Goal: Task Accomplishment & Management: Complete application form

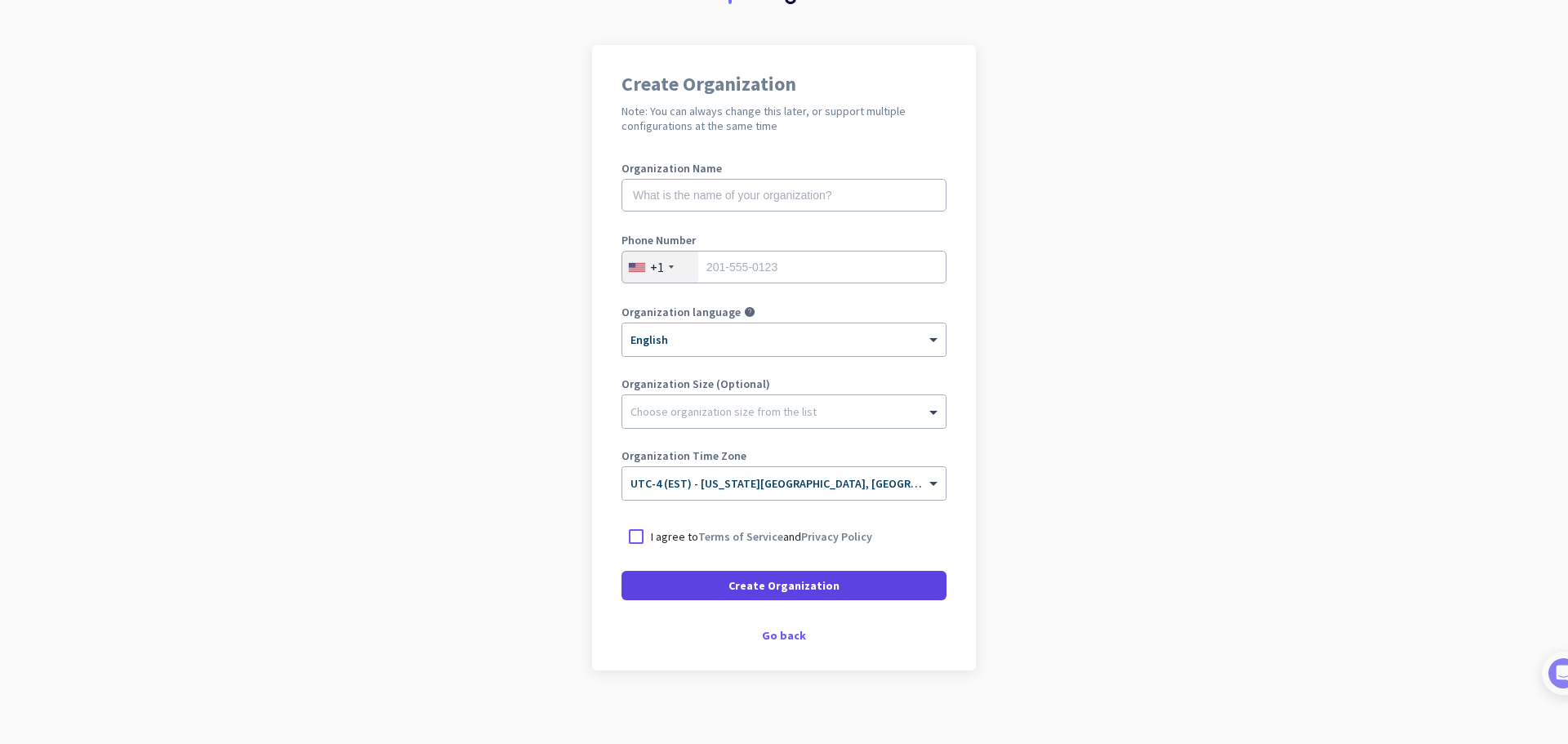
scroll to position [96, 0]
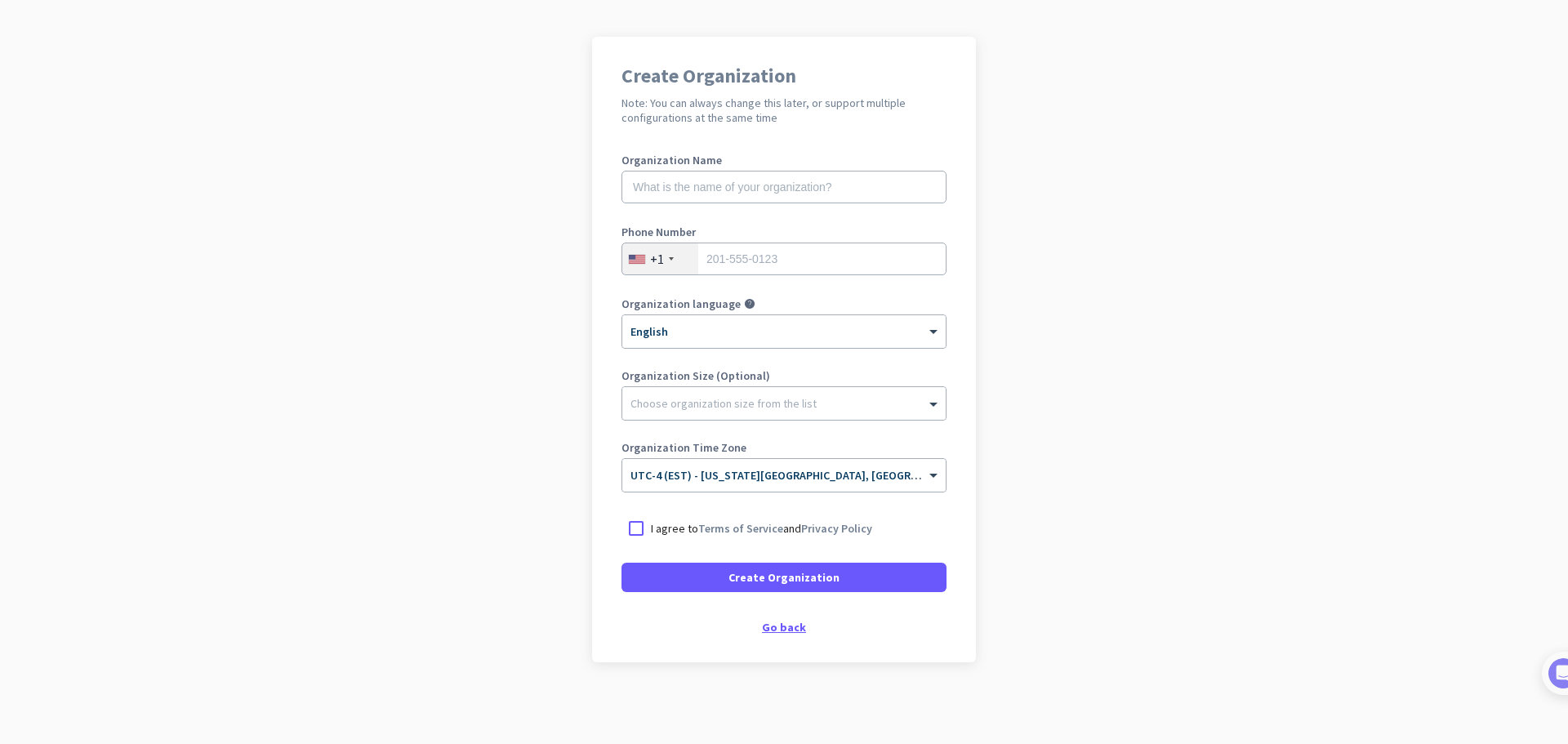
click at [792, 630] on div "Go back" at bounding box center [784, 626] width 325 height 12
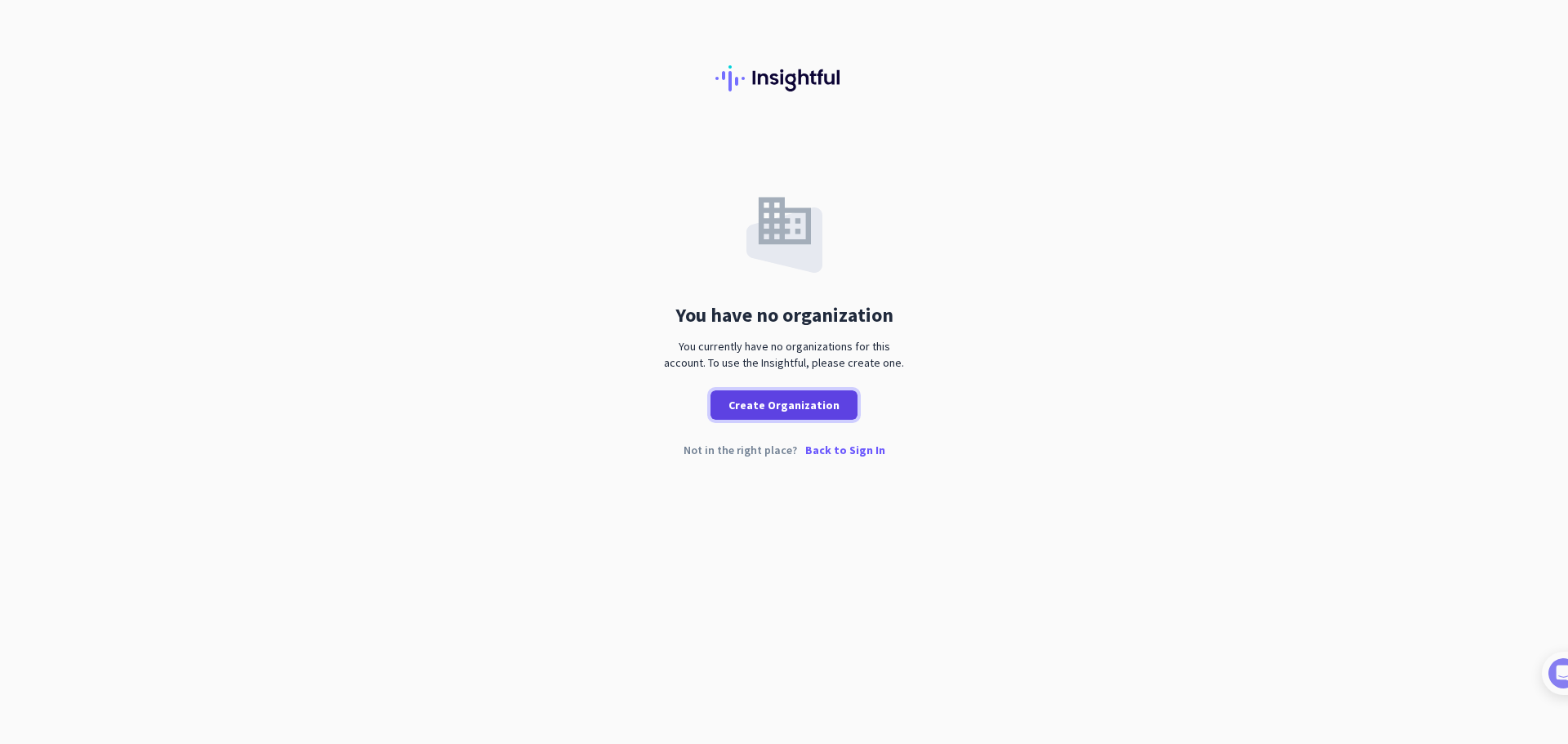
click at [799, 413] on span "Create Organization" at bounding box center [784, 405] width 111 height 16
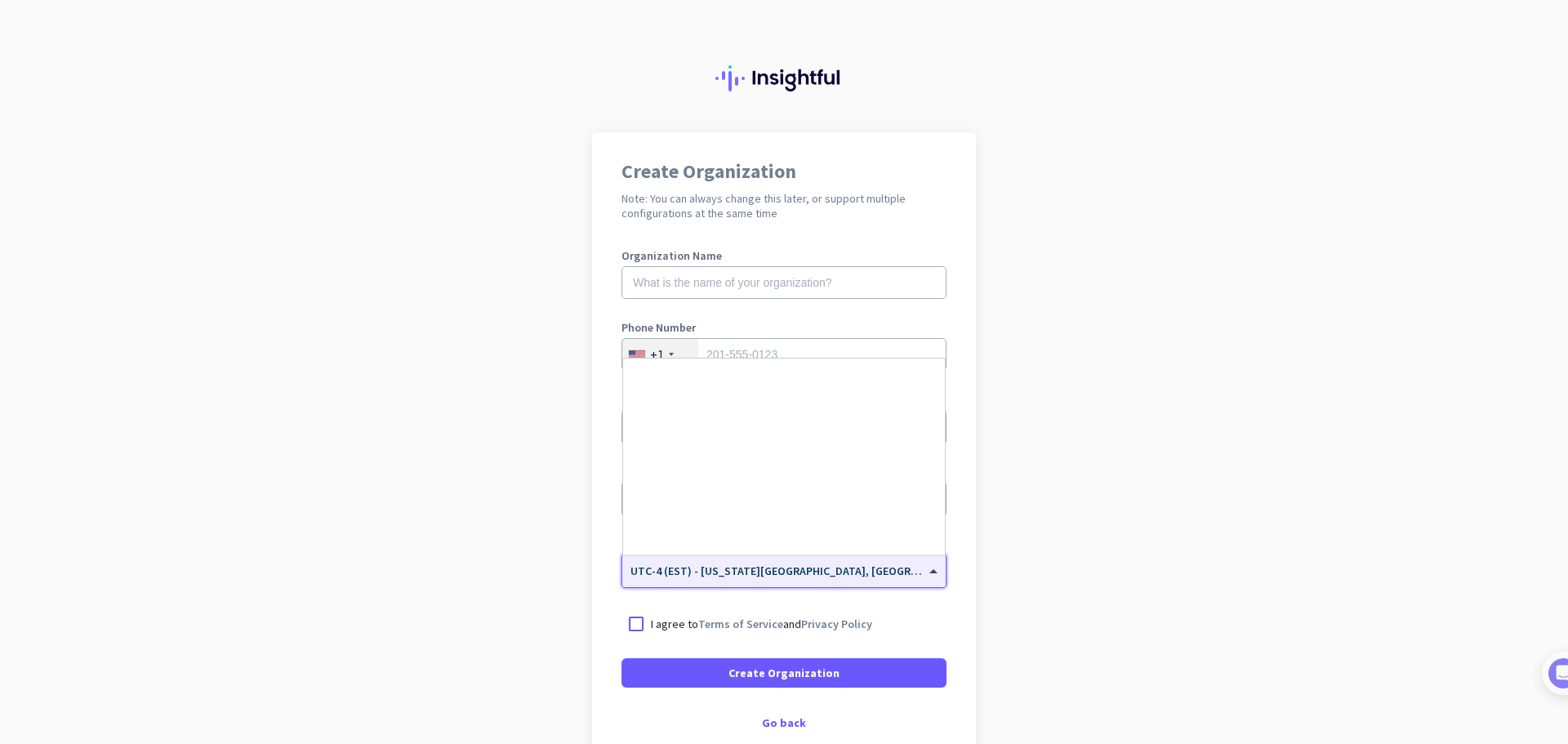
click at [765, 578] on div "× UTC-4 (EST) - [US_STATE][GEOGRAPHIC_DATA], [GEOGRAPHIC_DATA], [GEOGRAPHIC_DAT…" at bounding box center [784, 571] width 323 height 33
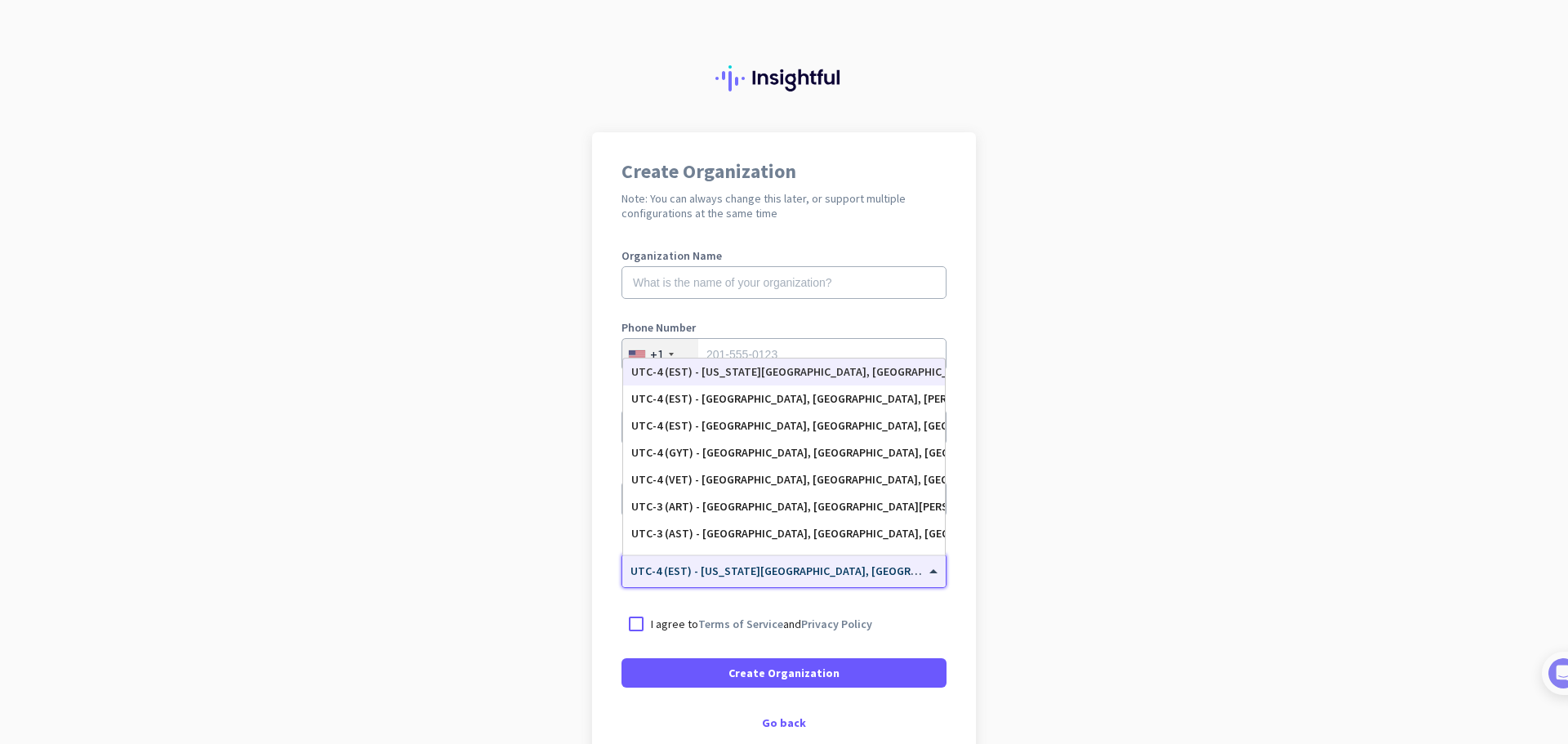
click at [765, 578] on div "× UTC-4 (EST) - [US_STATE][GEOGRAPHIC_DATA], [GEOGRAPHIC_DATA], [GEOGRAPHIC_DAT…" at bounding box center [784, 571] width 323 height 33
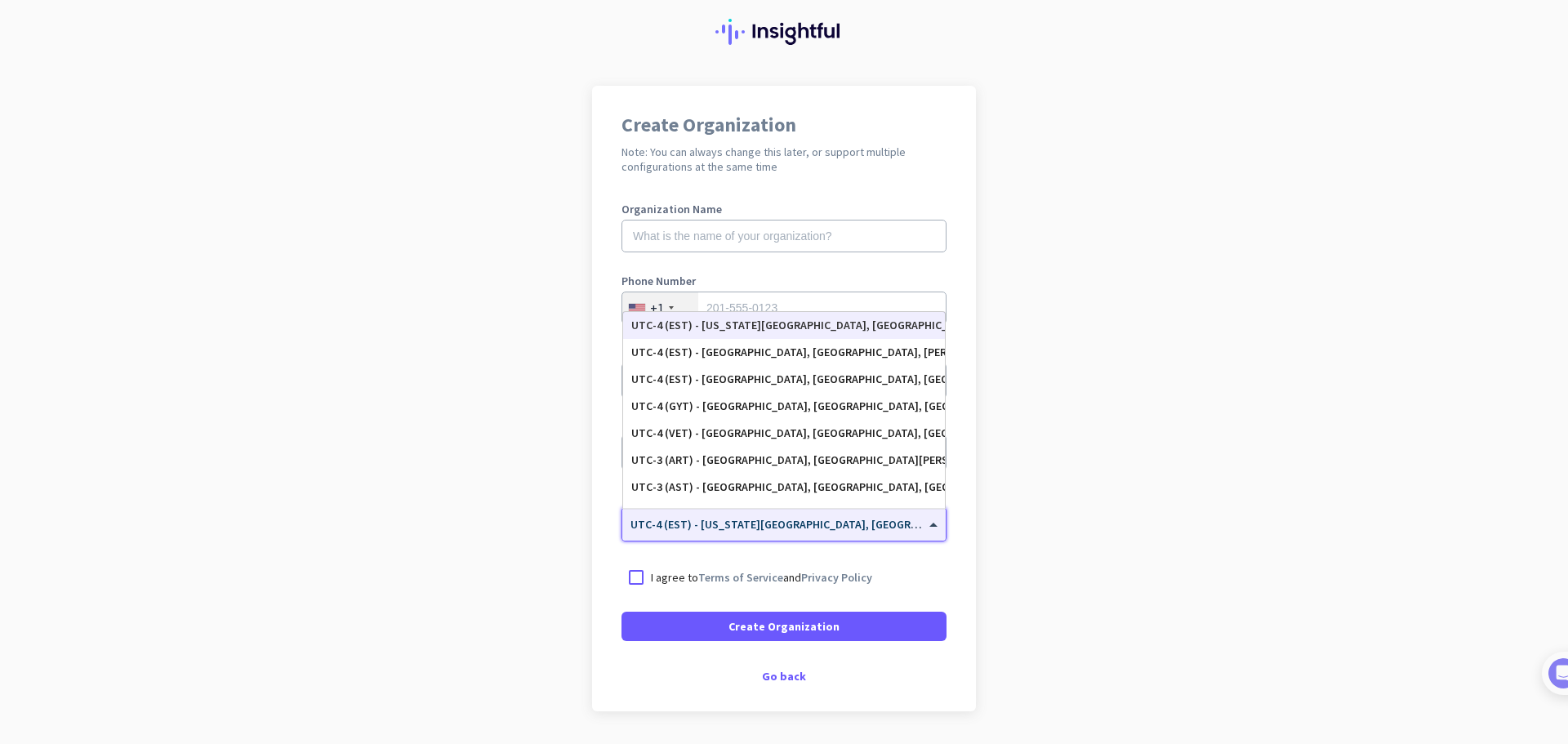
scroll to position [96, 0]
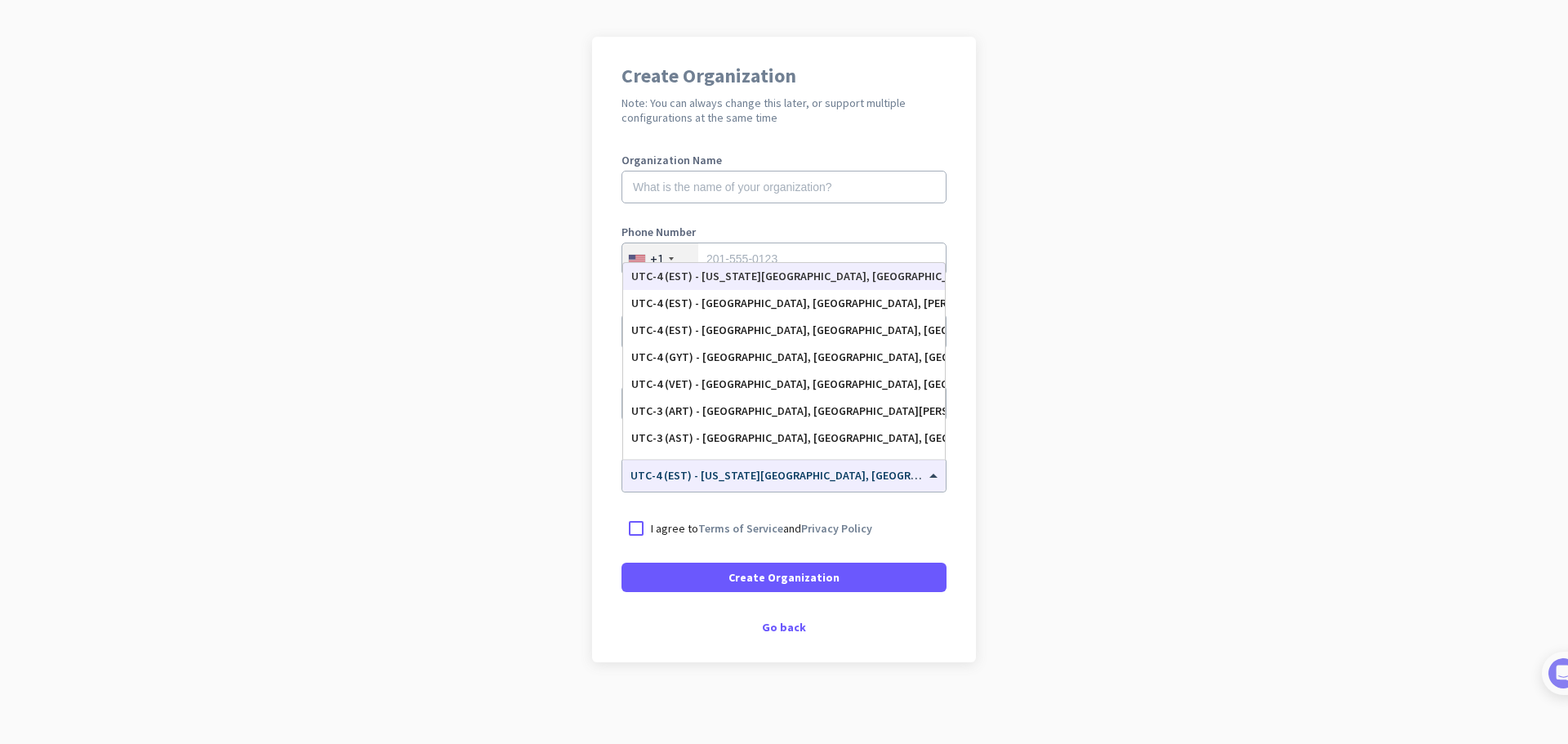
click at [1083, 583] on app-onboarding-organization "Create Organization Note: You can always change this later, or support multiple…" at bounding box center [784, 389] width 1568 height 706
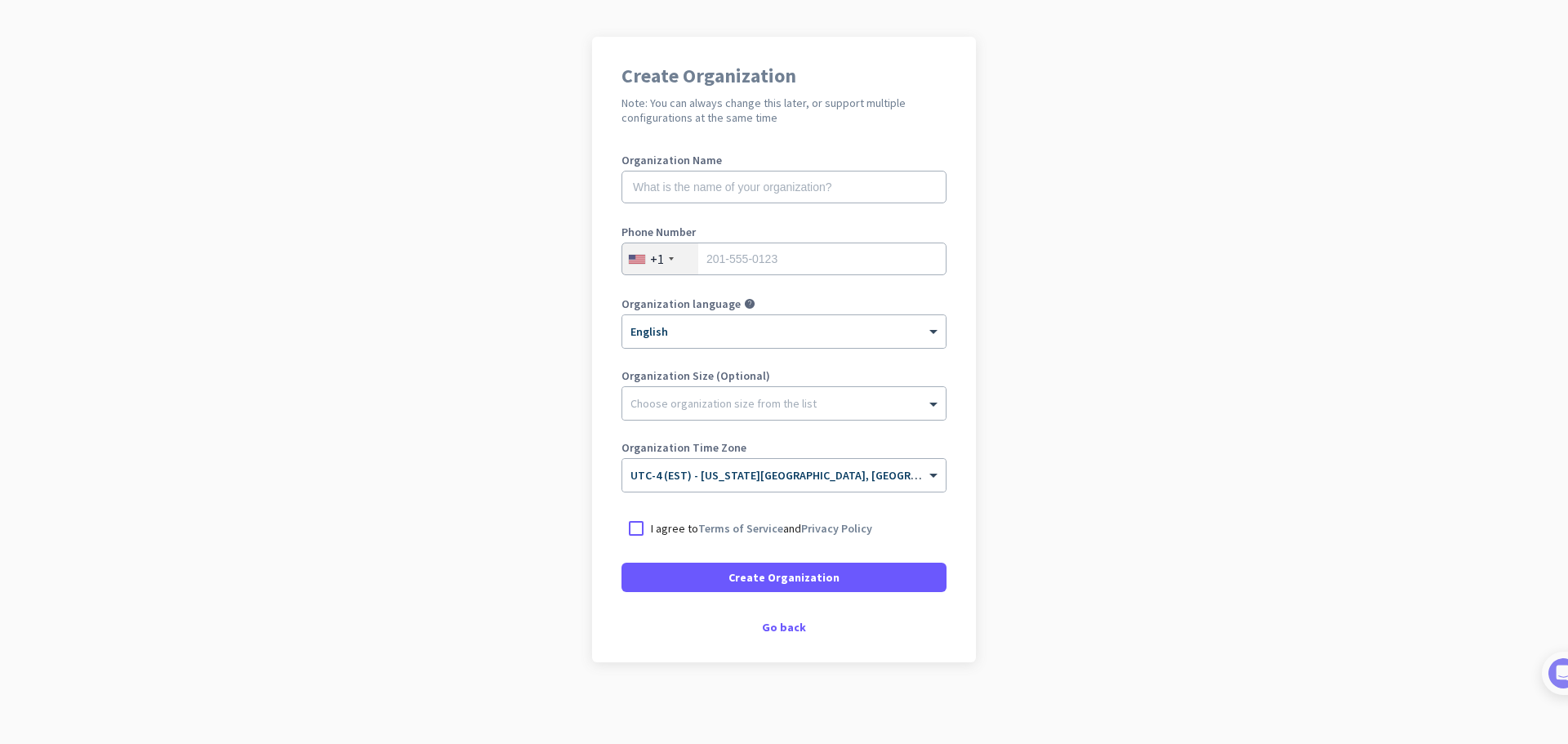
scroll to position [0, 0]
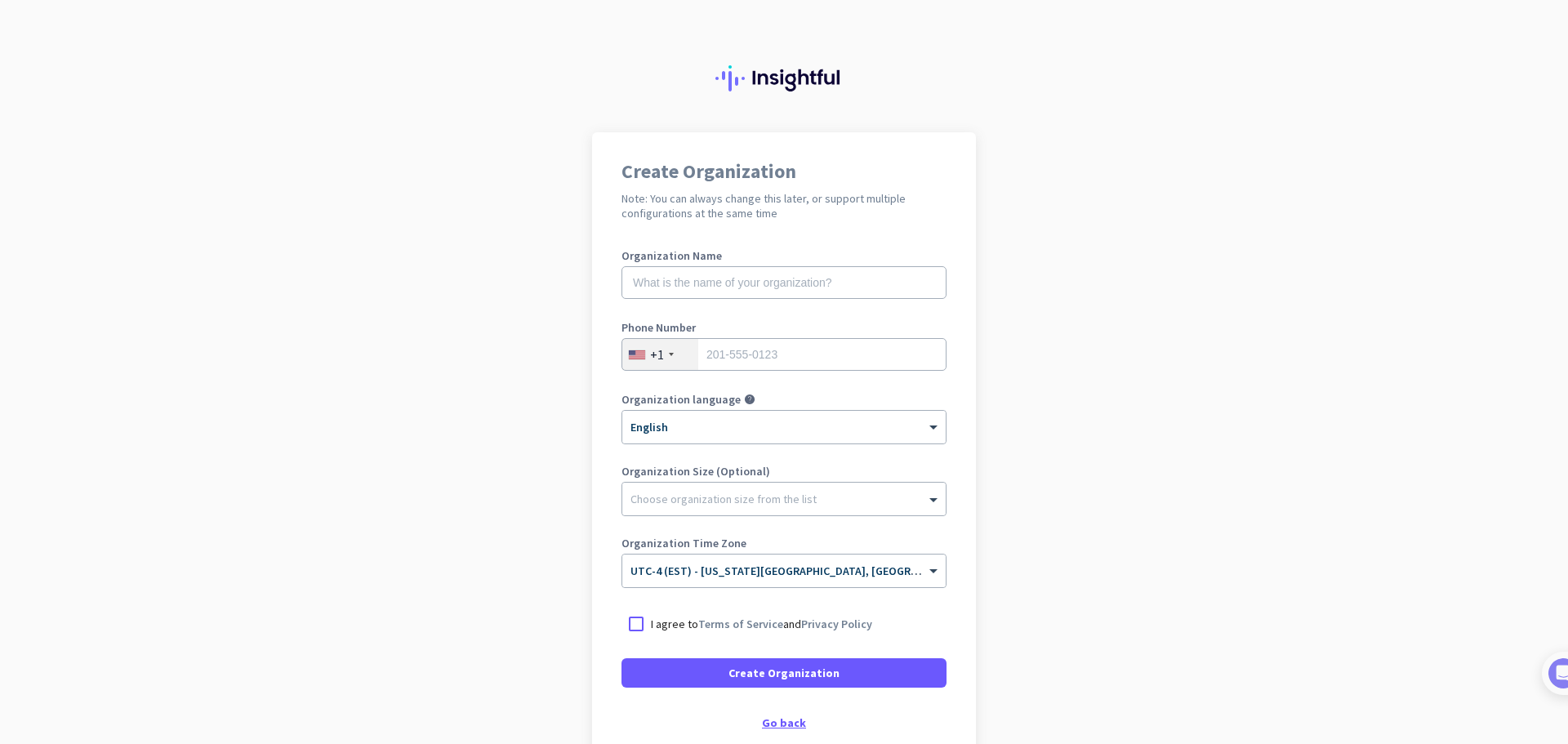
click at [767, 725] on div "Go back" at bounding box center [784, 722] width 325 height 12
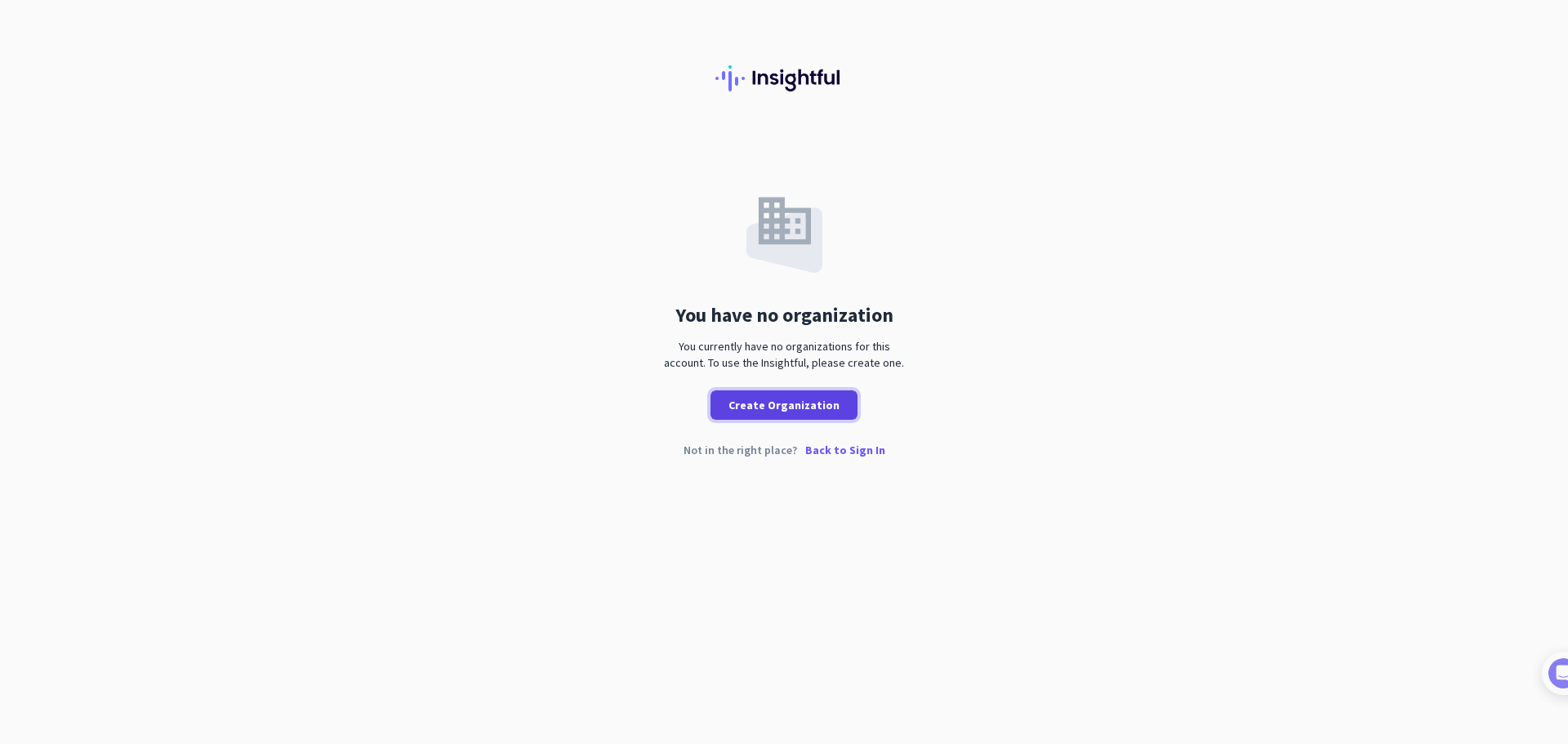
click at [778, 411] on span "Create Organization" at bounding box center [784, 405] width 111 height 16
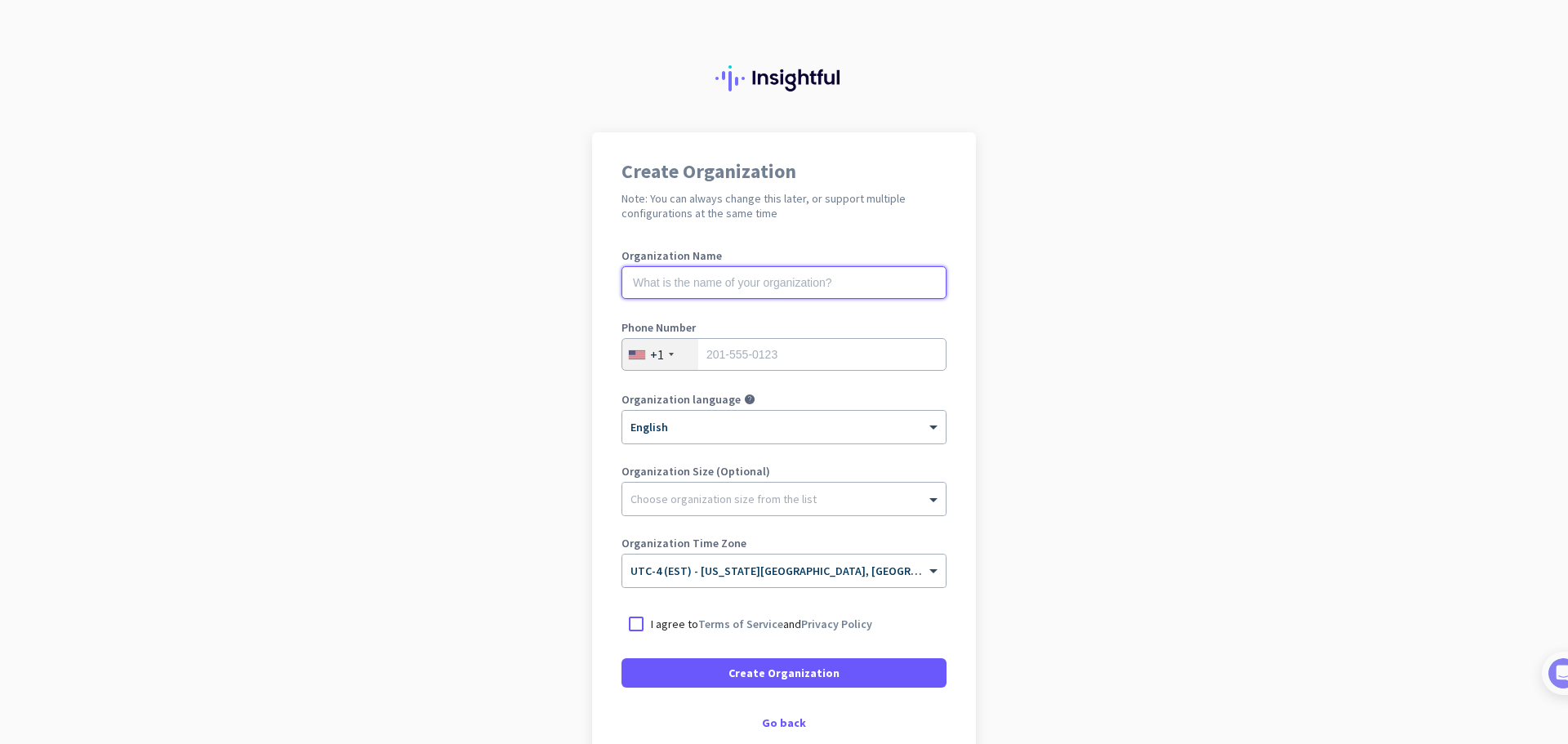
click at [656, 288] on input "text" at bounding box center [784, 282] width 325 height 33
click at [790, 355] on input "tel" at bounding box center [784, 354] width 325 height 33
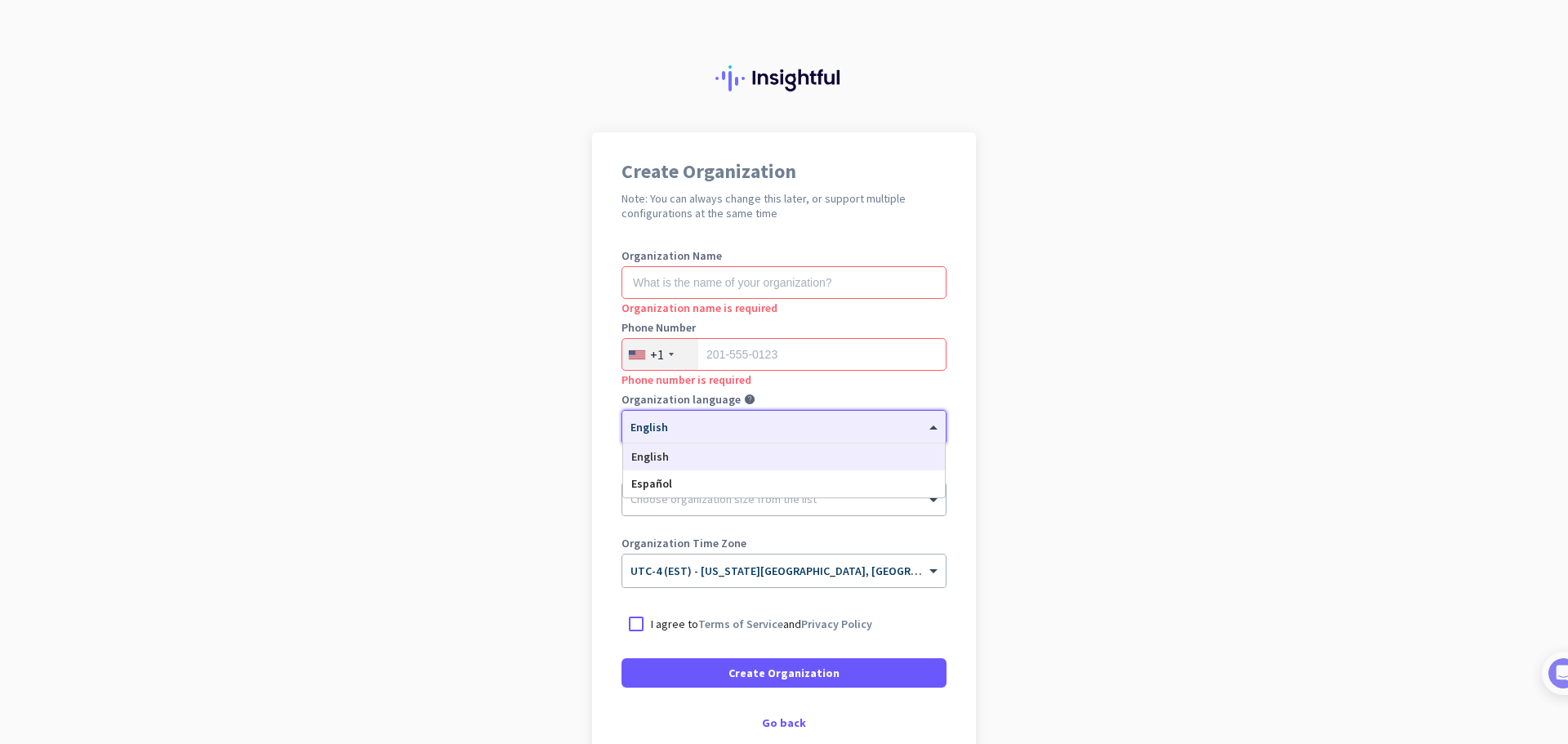
click at [658, 422] on div at bounding box center [784, 422] width 323 height 14
click at [1004, 426] on app-onboarding-organization "Create Organization Note: You can always change this later, or support multiple…" at bounding box center [784, 485] width 1568 height 706
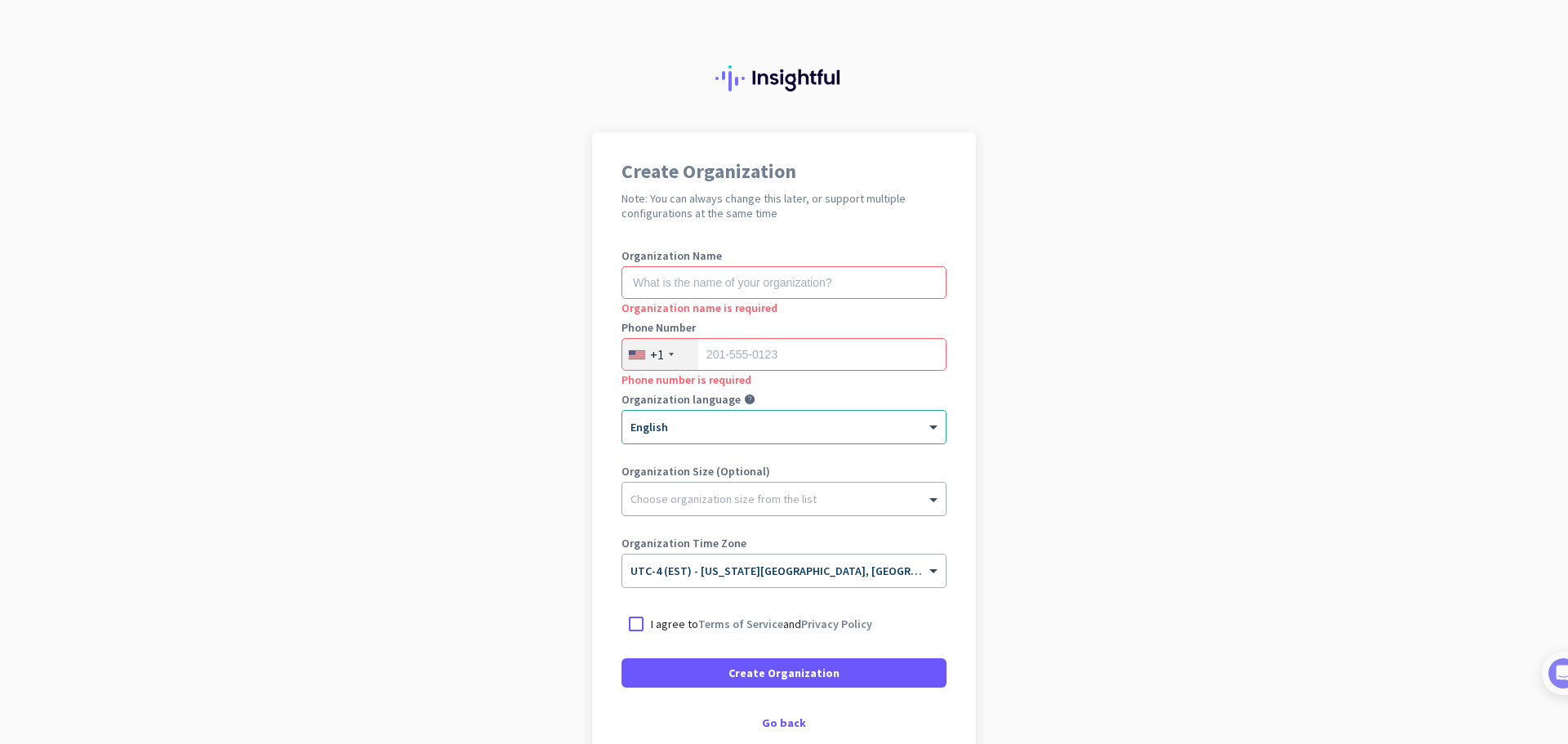
click at [695, 498] on div at bounding box center [784, 495] width 323 height 16
click at [703, 567] on input "text" at bounding box center [767, 565] width 274 height 13
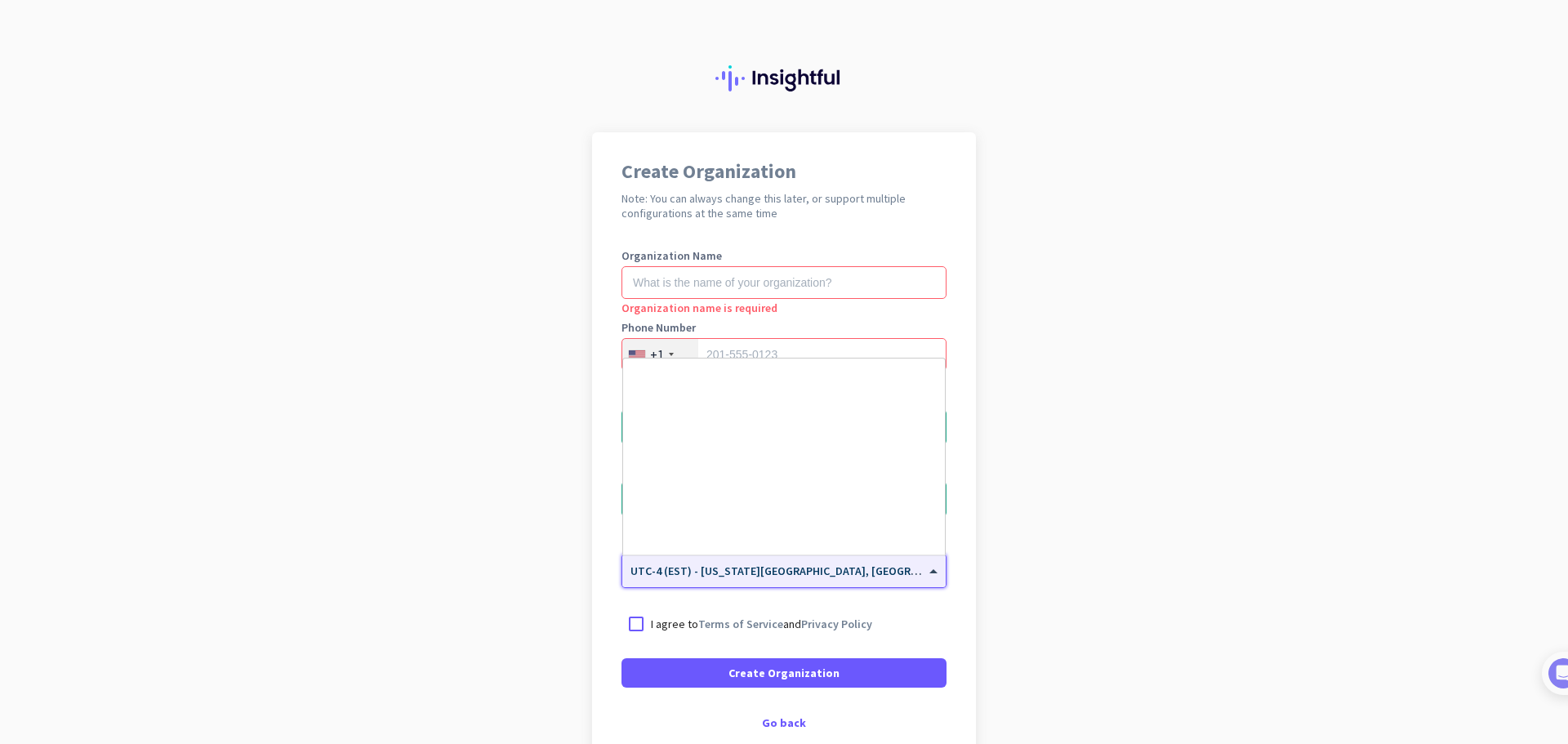
scroll to position [1885, 0]
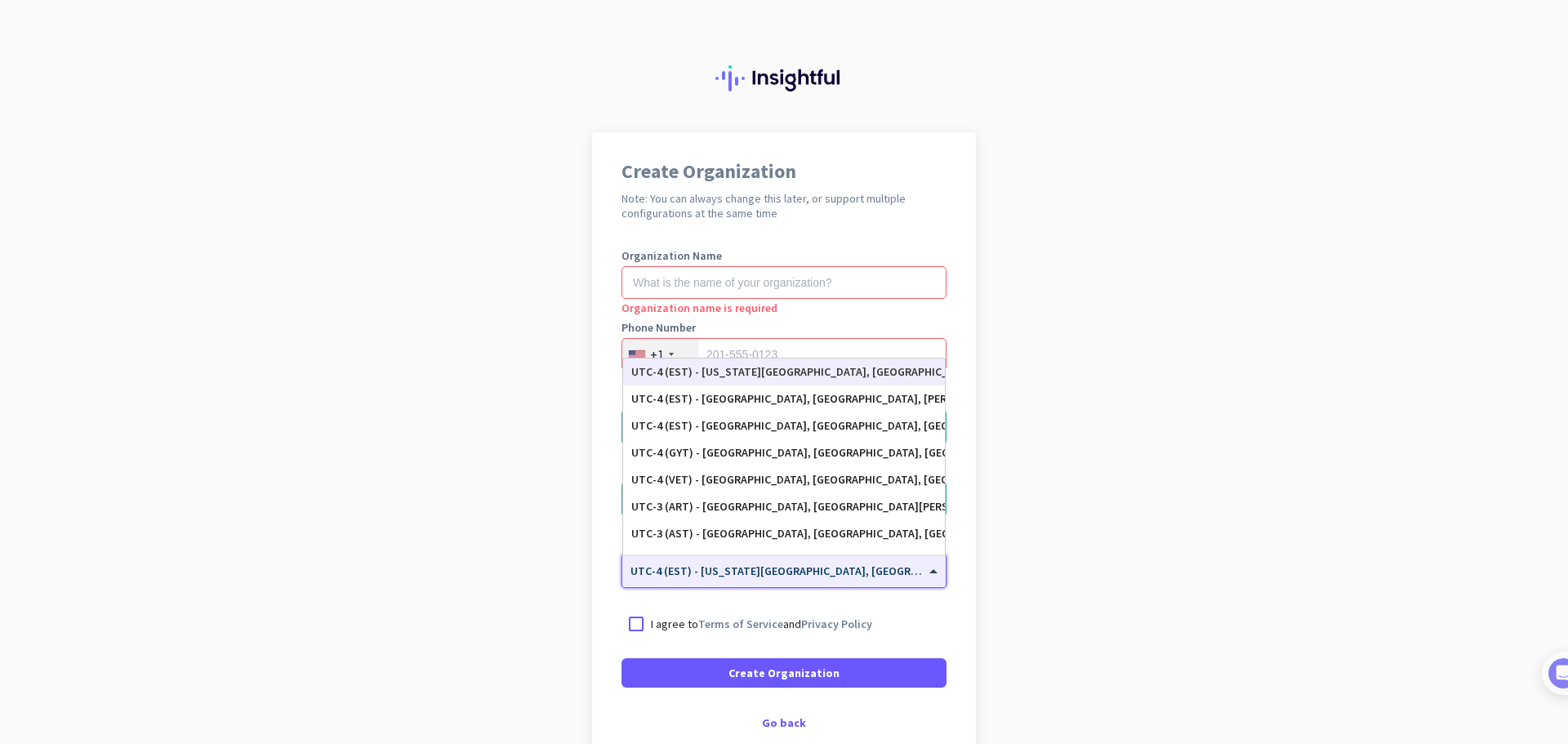
click at [1160, 588] on app-onboarding-organization "Create Organization Note: You can always change this later, or support multiple…" at bounding box center [784, 485] width 1568 height 706
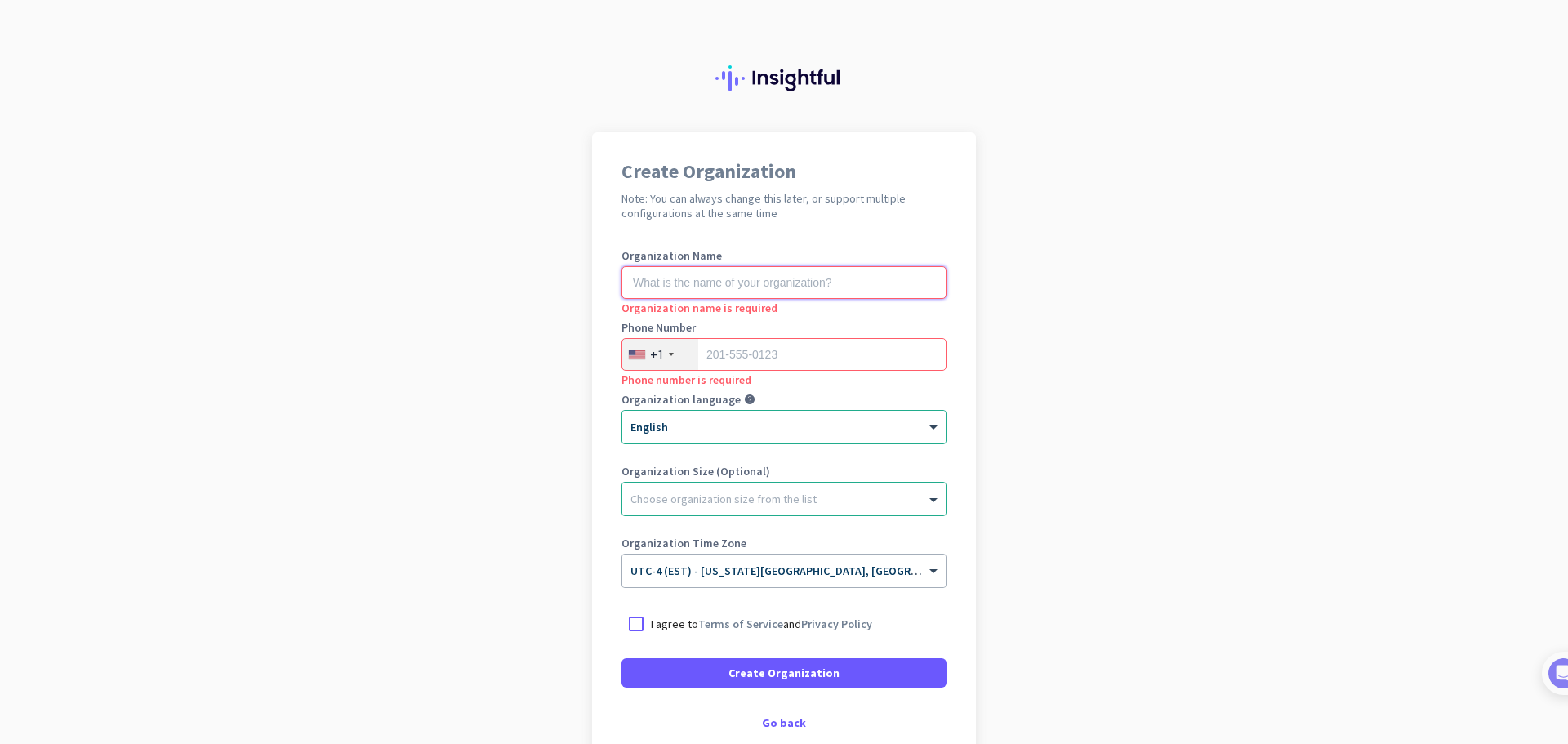
click at [731, 286] on input "text" at bounding box center [784, 282] width 325 height 33
type input "test"
click at [741, 365] on input "tel" at bounding box center [784, 354] width 325 height 33
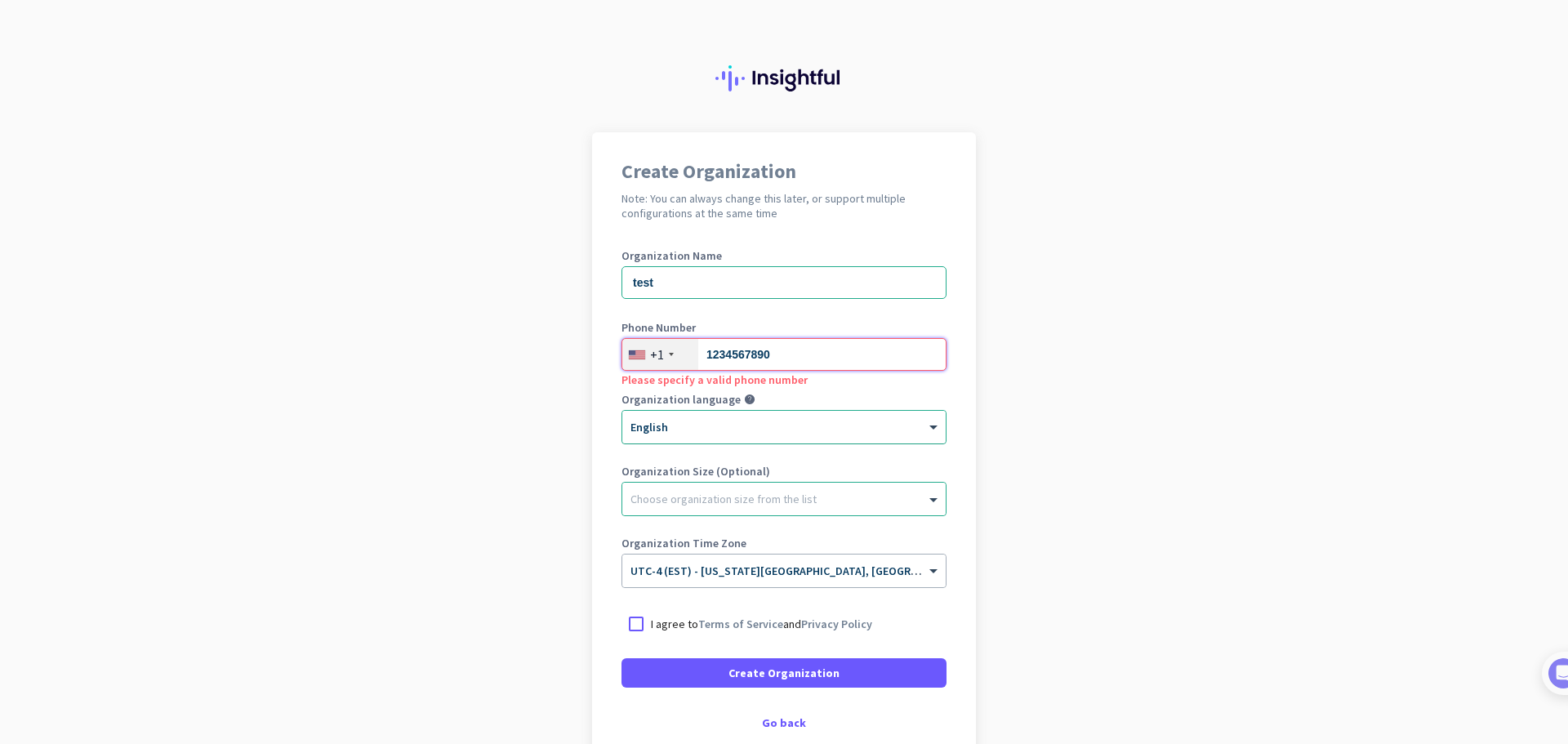
type input "1234567890"
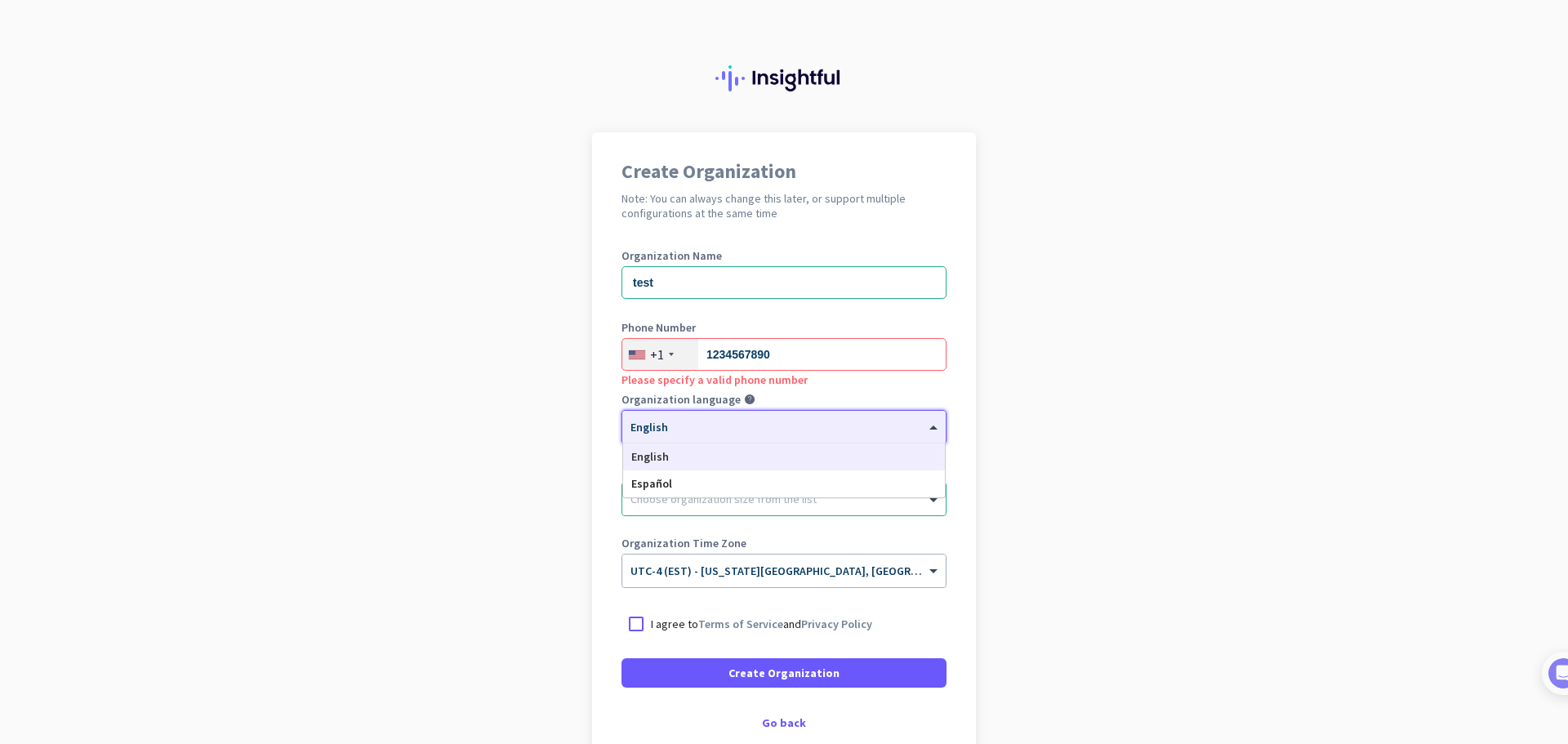
click at [712, 432] on div "× English" at bounding box center [773, 428] width 303 height 14
click at [678, 364] on div "+1" at bounding box center [659, 354] width 76 height 31
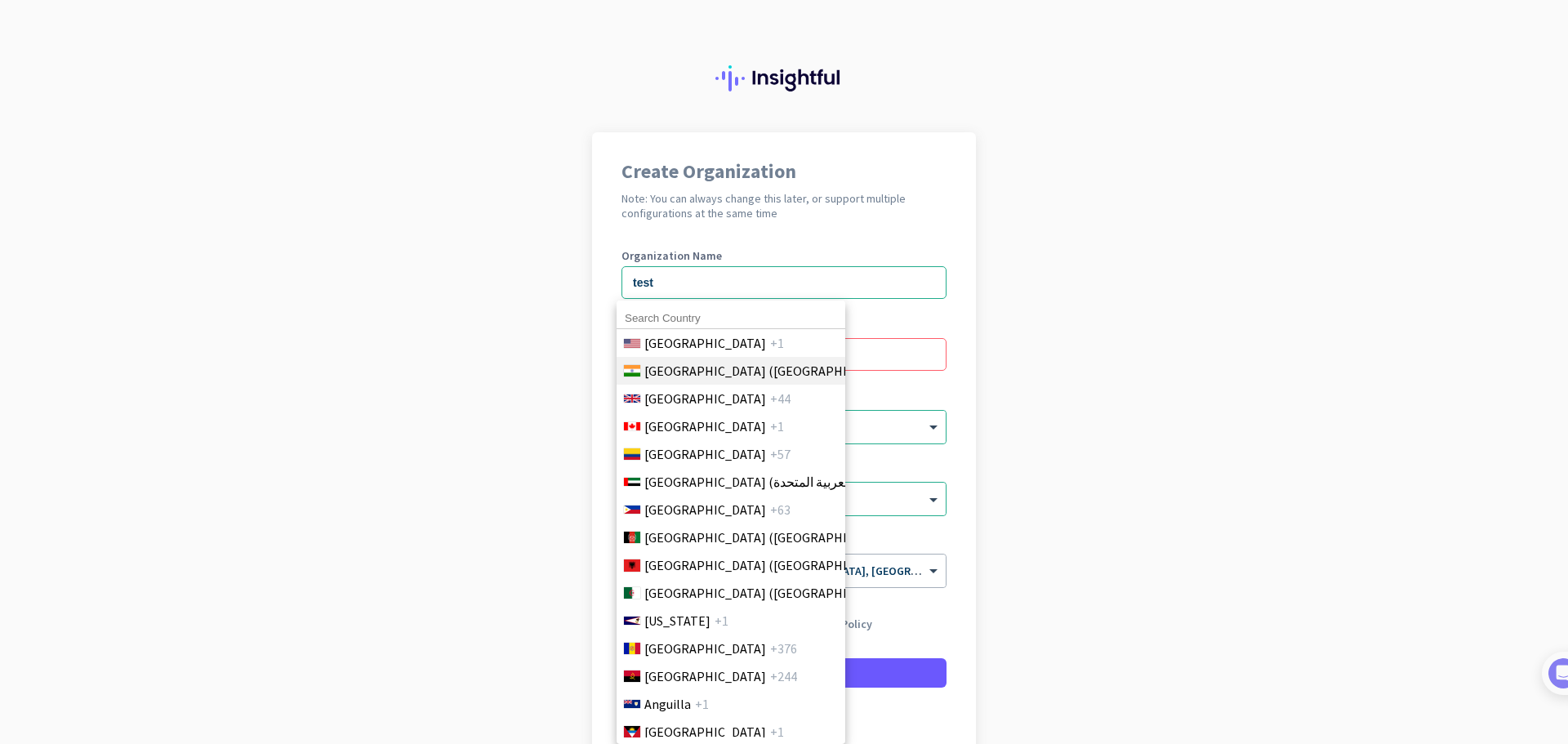
click at [678, 363] on span "[GEOGRAPHIC_DATA] ([GEOGRAPHIC_DATA])" at bounding box center [771, 371] width 255 height 20
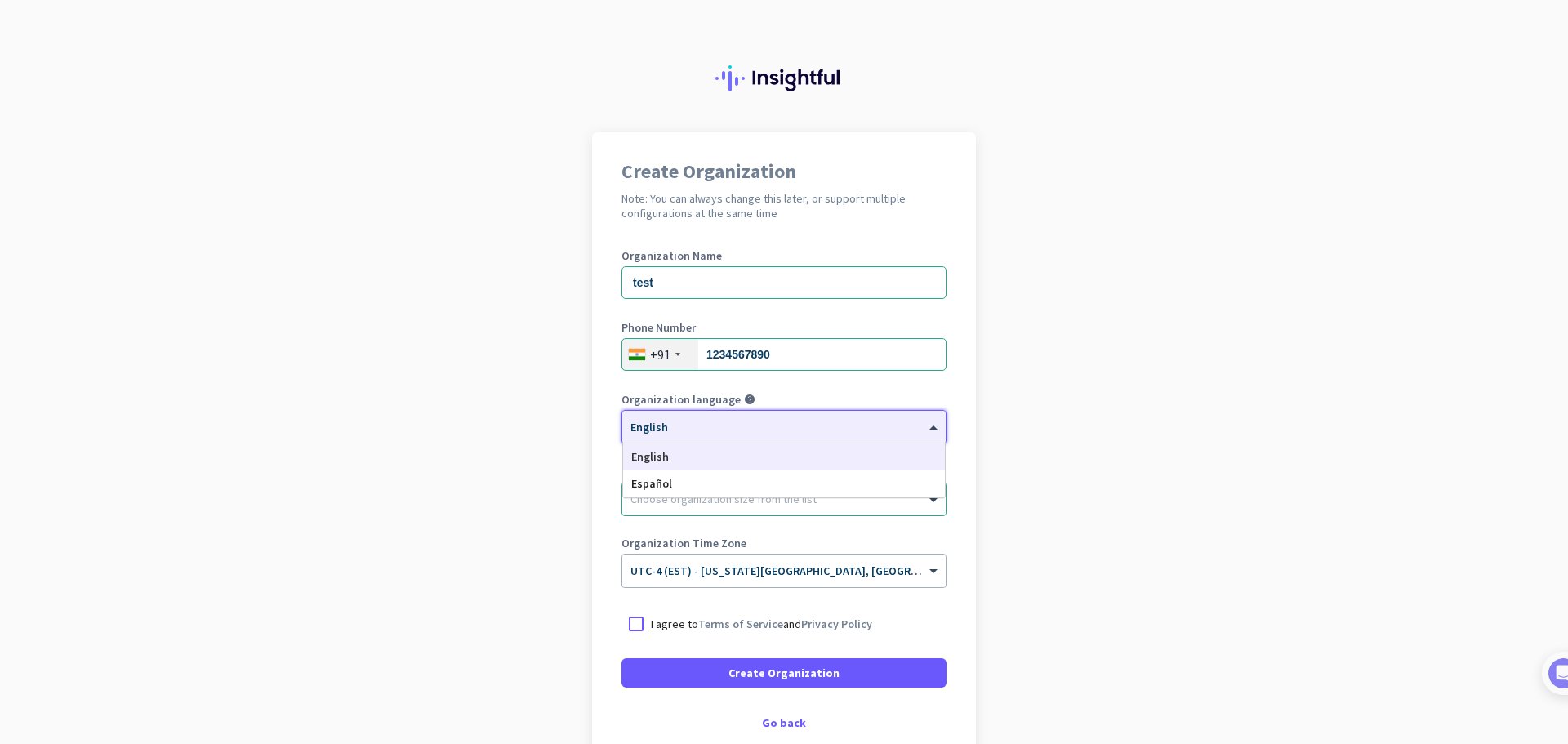
click at [666, 426] on div at bounding box center [784, 422] width 323 height 14
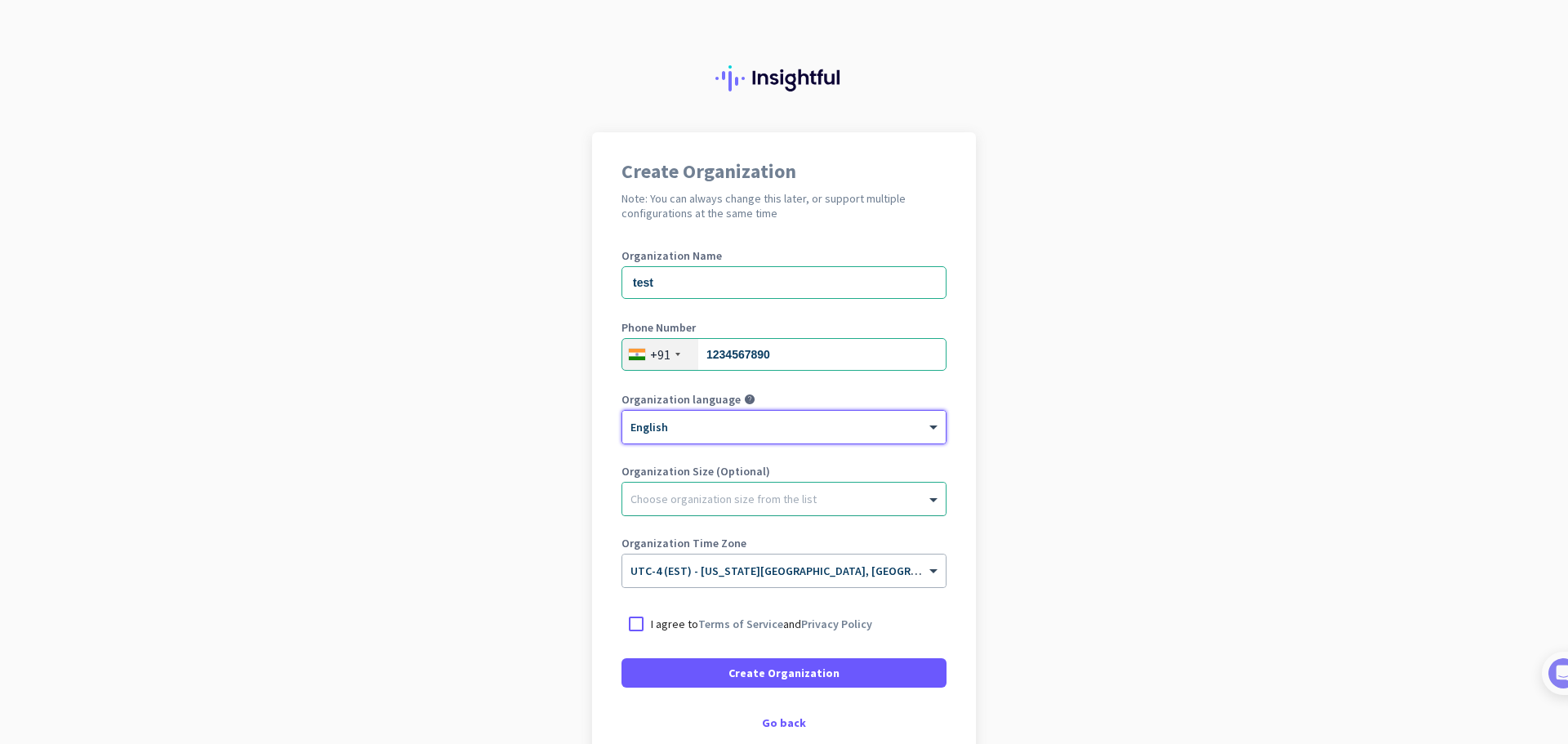
click at [694, 497] on div at bounding box center [784, 495] width 323 height 16
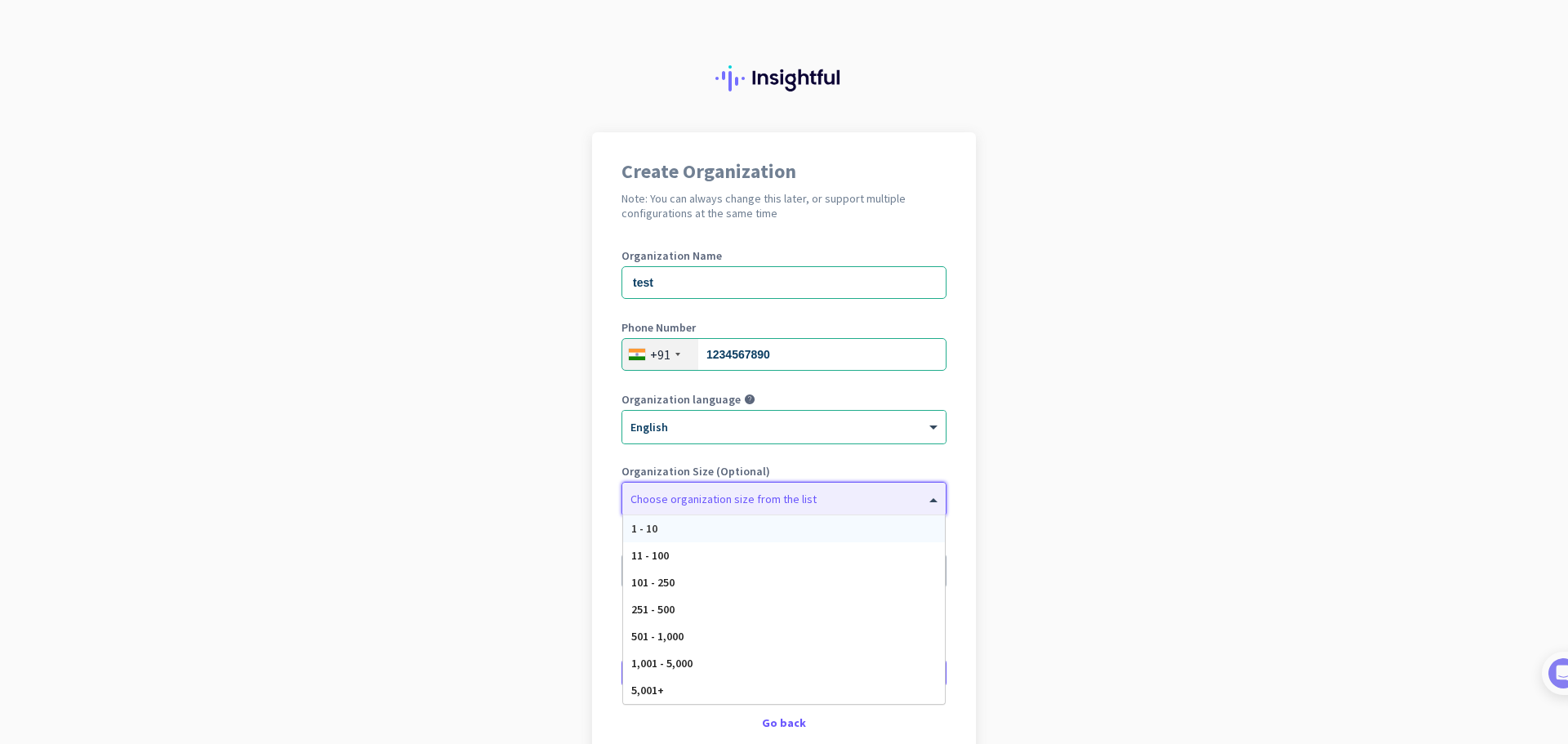
click at [662, 525] on div "1 - 10" at bounding box center [784, 529] width 322 height 27
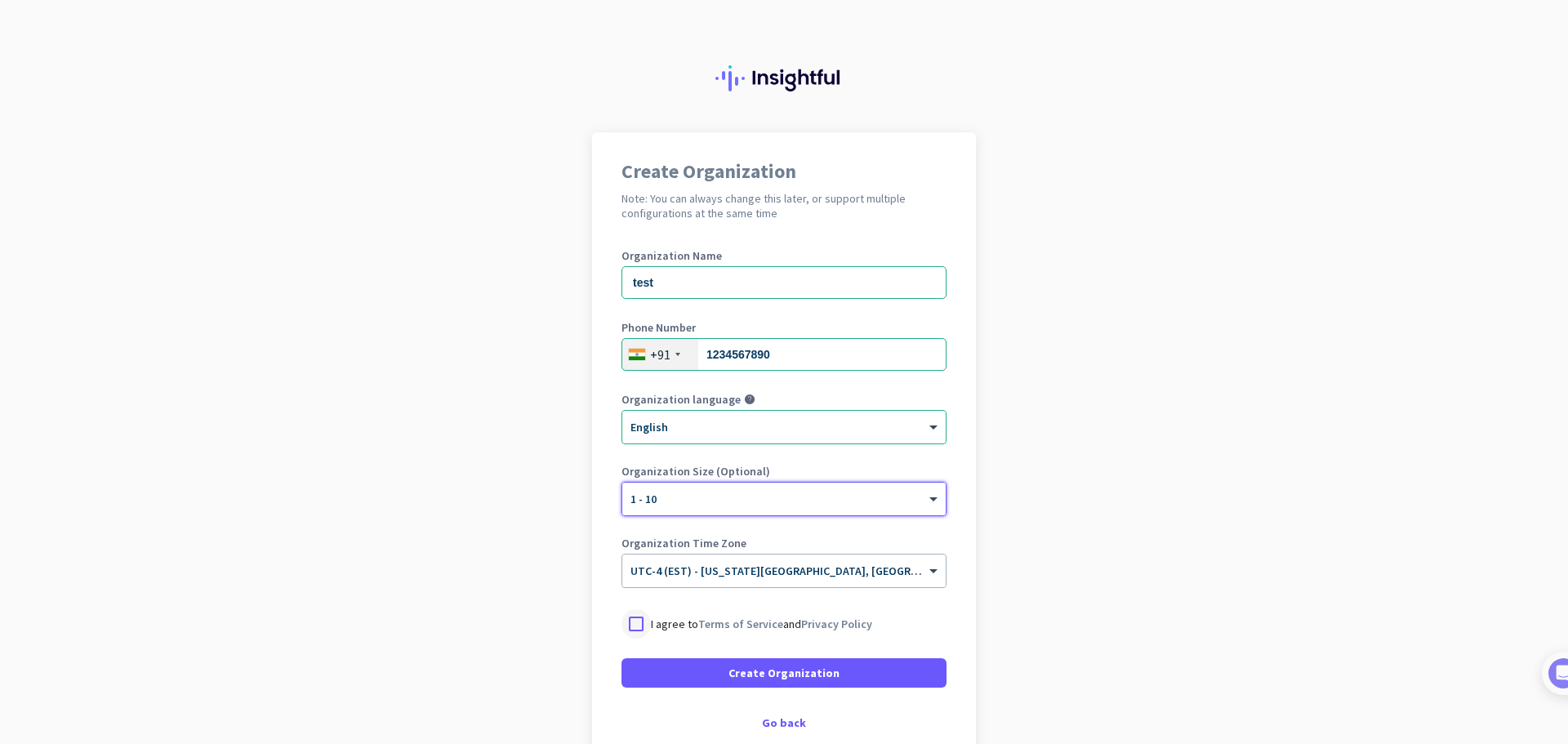
click at [624, 628] on div at bounding box center [635, 623] width 29 height 29
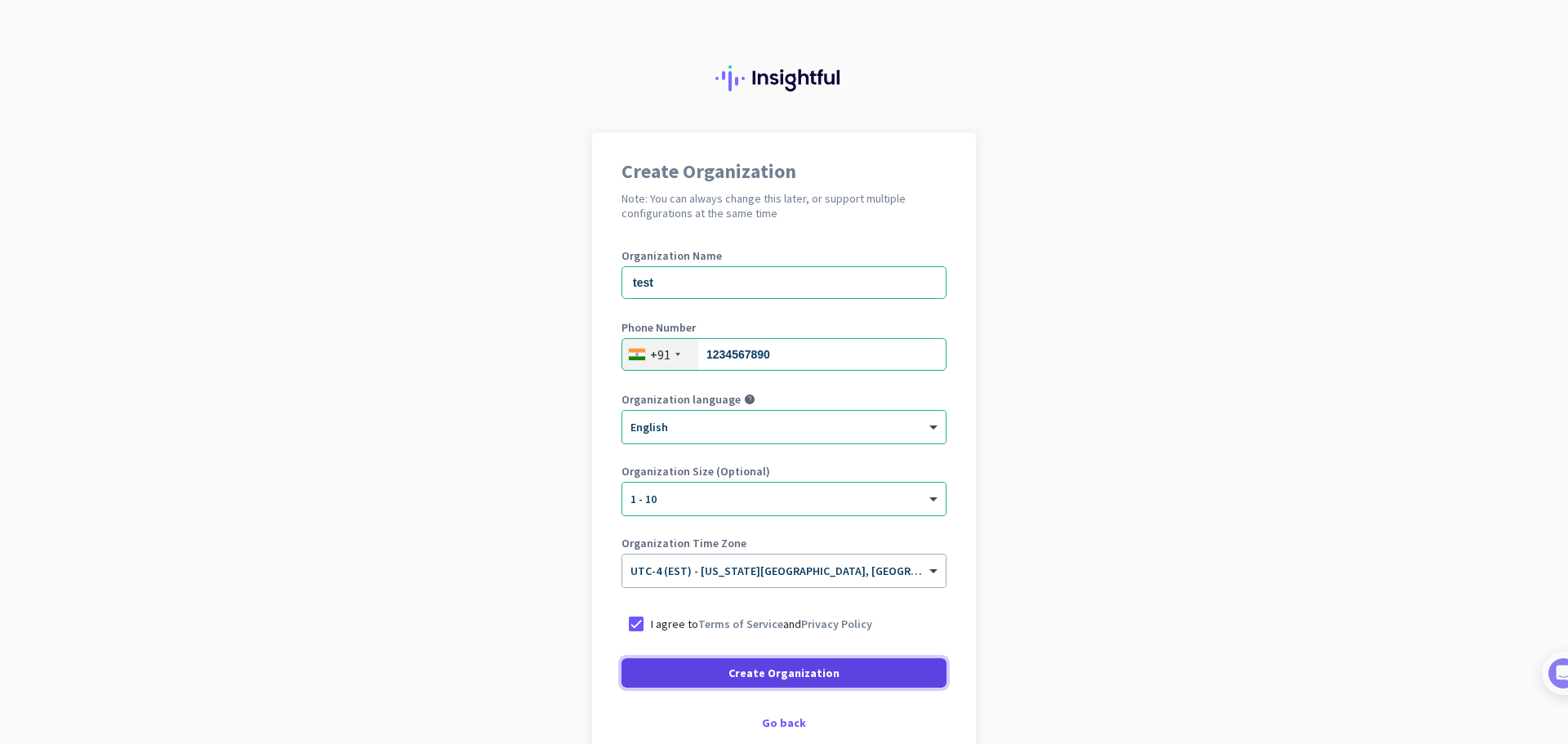
click at [776, 674] on span "Create Organization" at bounding box center [784, 673] width 111 height 16
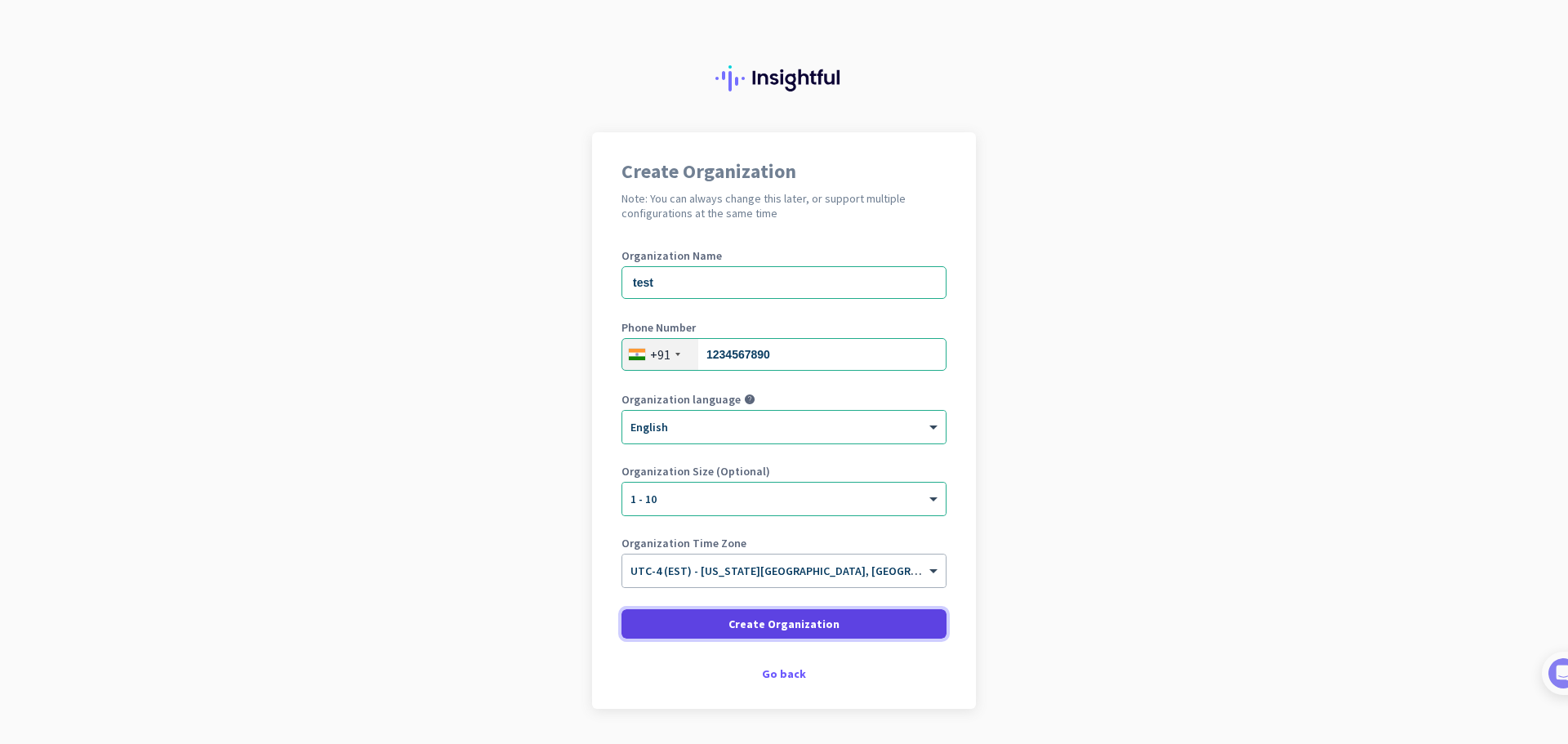
click at [790, 623] on span "Create Organization" at bounding box center [784, 623] width 111 height 16
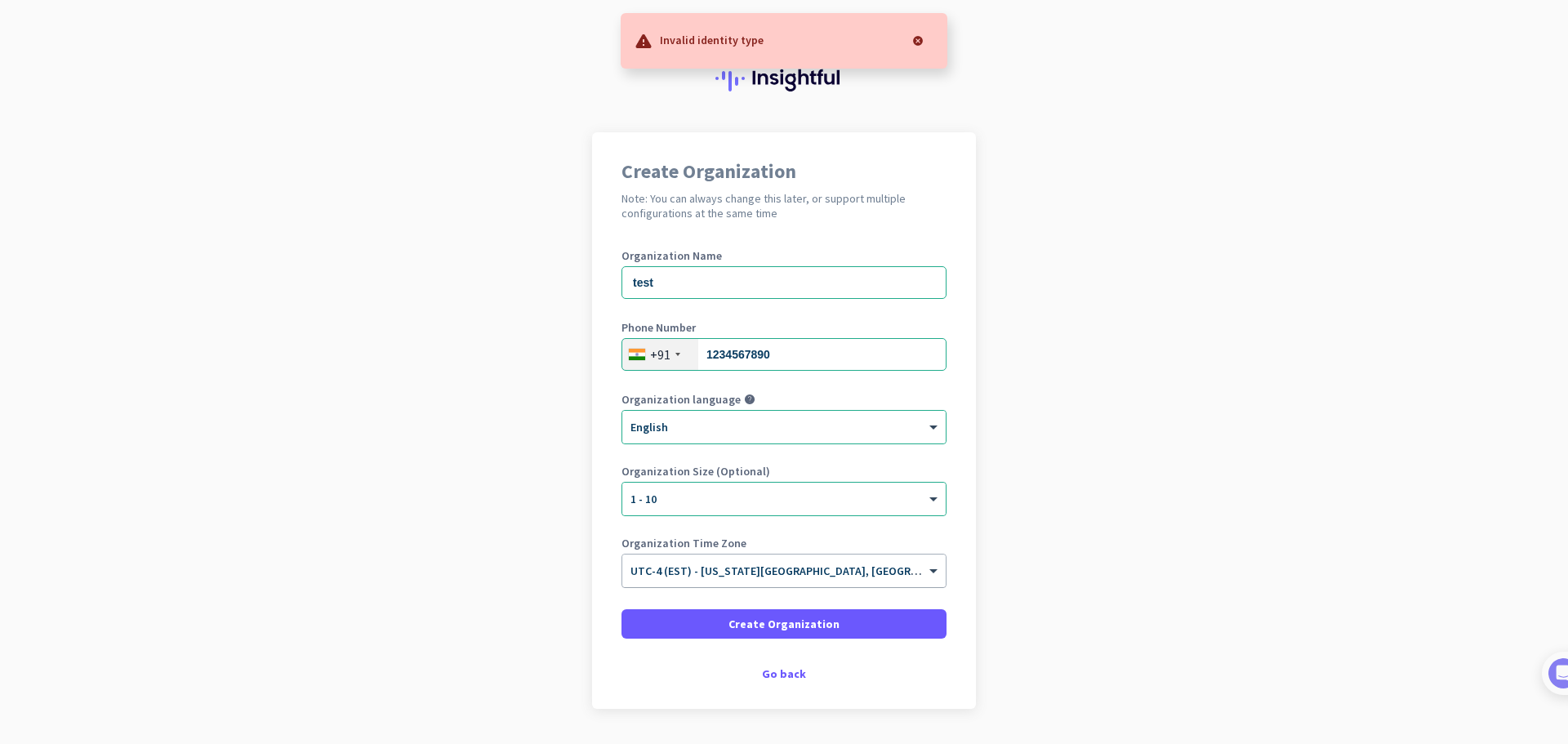
click at [780, 573] on span "UTC-4 (EST) - [US_STATE][GEOGRAPHIC_DATA], [GEOGRAPHIC_DATA], [GEOGRAPHIC_DATA]…" at bounding box center [915, 571] width 568 height 14
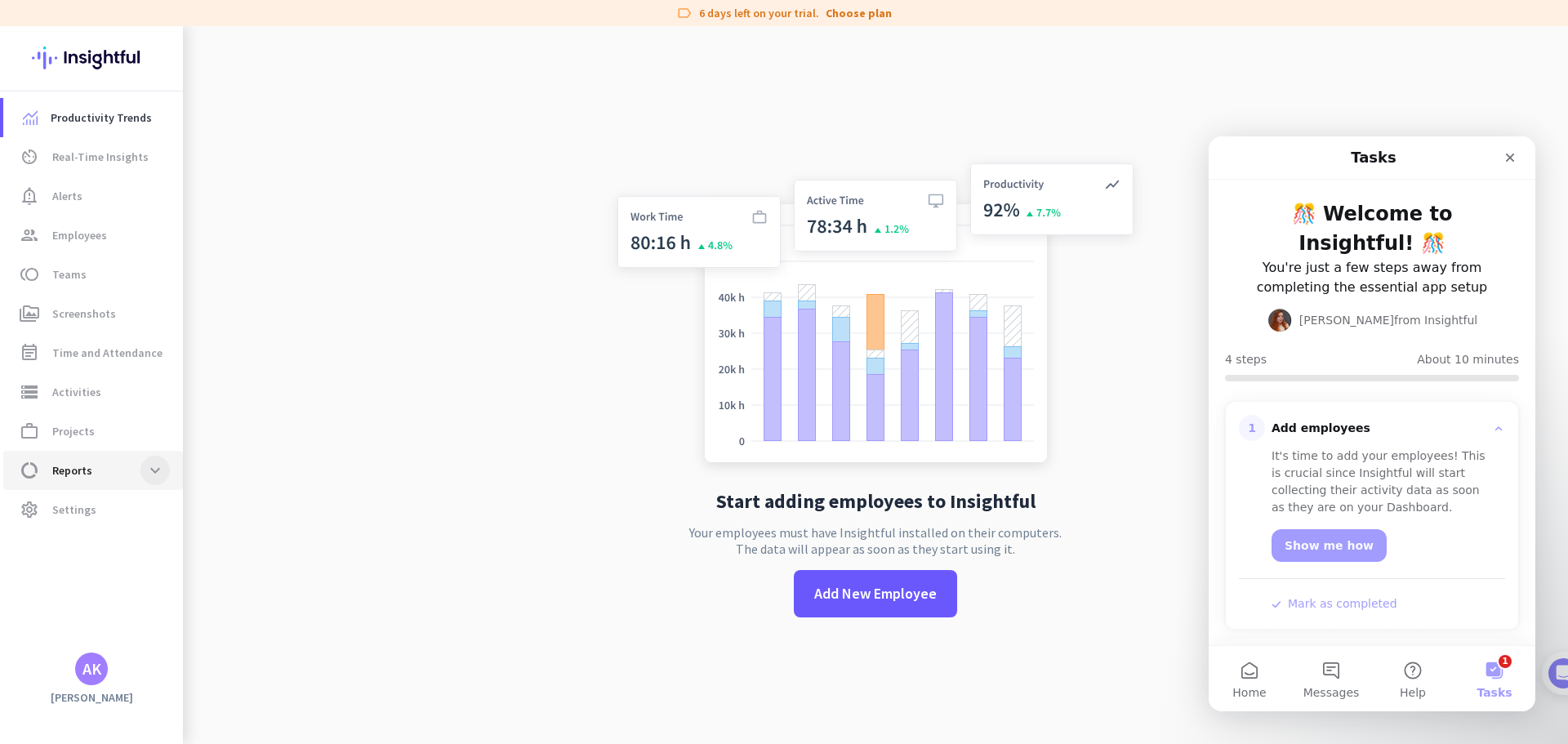
click at [155, 477] on span at bounding box center [155, 470] width 29 height 29
click at [89, 480] on span "Work Type" at bounding box center [61, 476] width 89 height 39
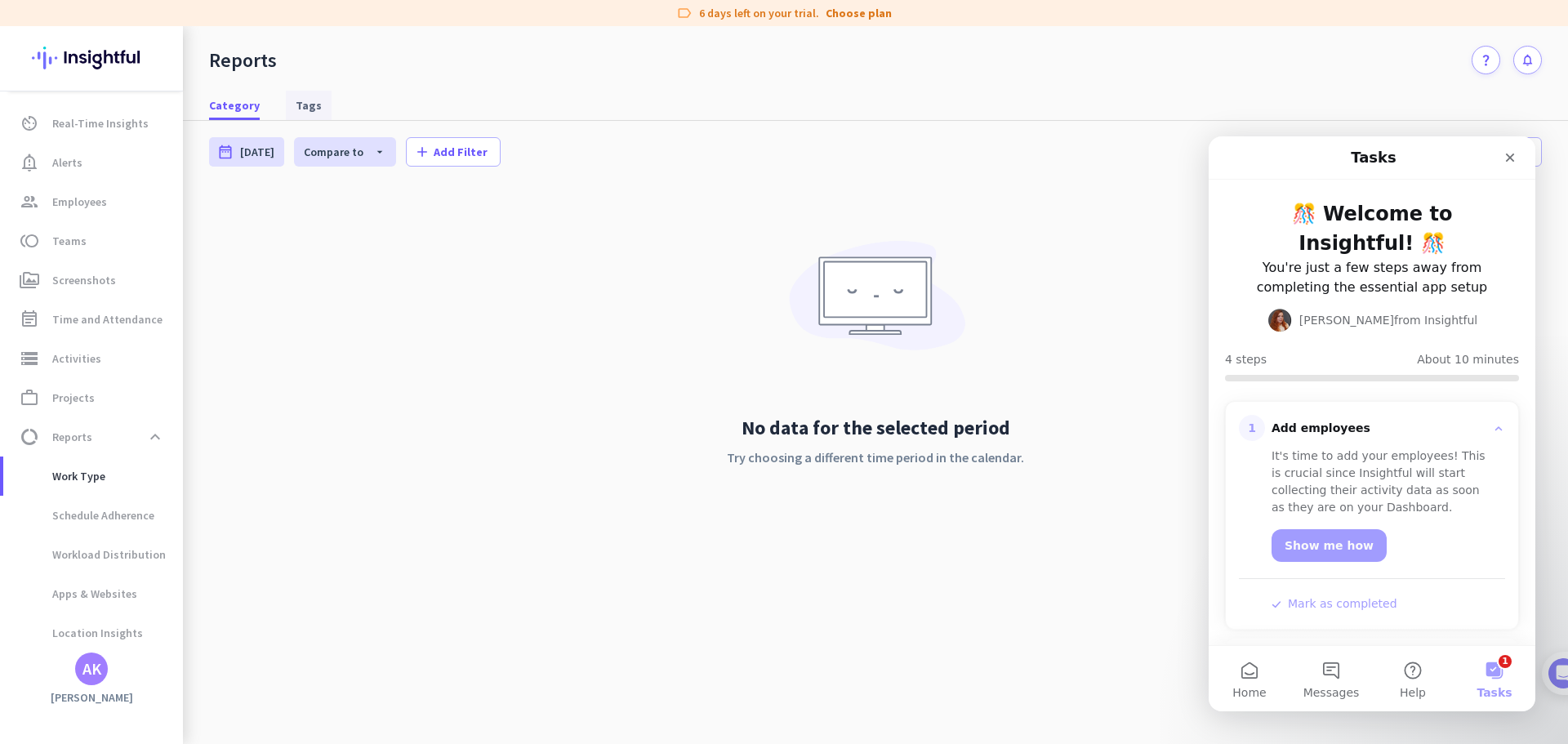
click at [298, 113] on span "Tags" at bounding box center [308, 104] width 26 height 29
click at [119, 130] on span "Real-Time Insights" at bounding box center [100, 123] width 96 height 20
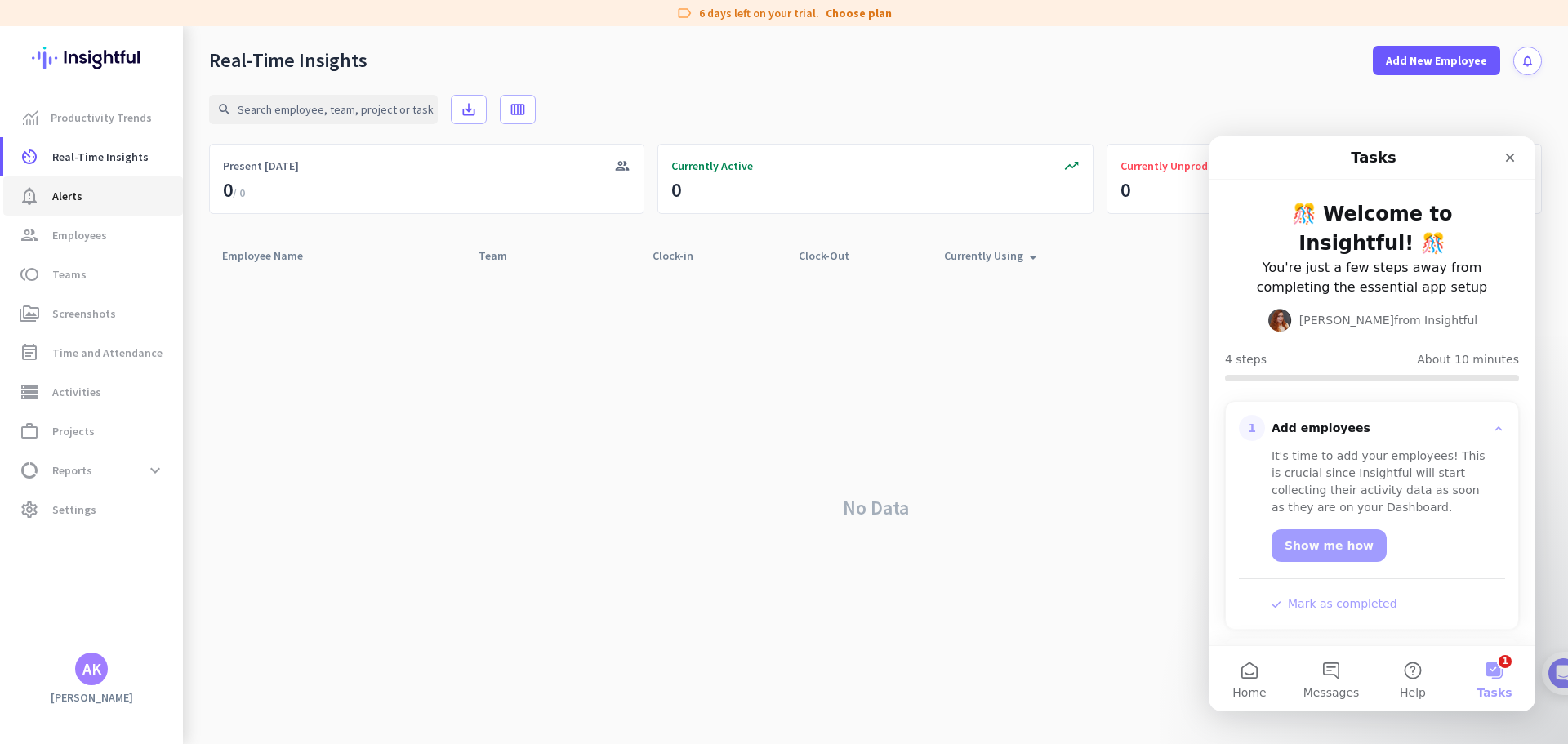
click at [68, 195] on span "Alerts" at bounding box center [67, 196] width 30 height 20
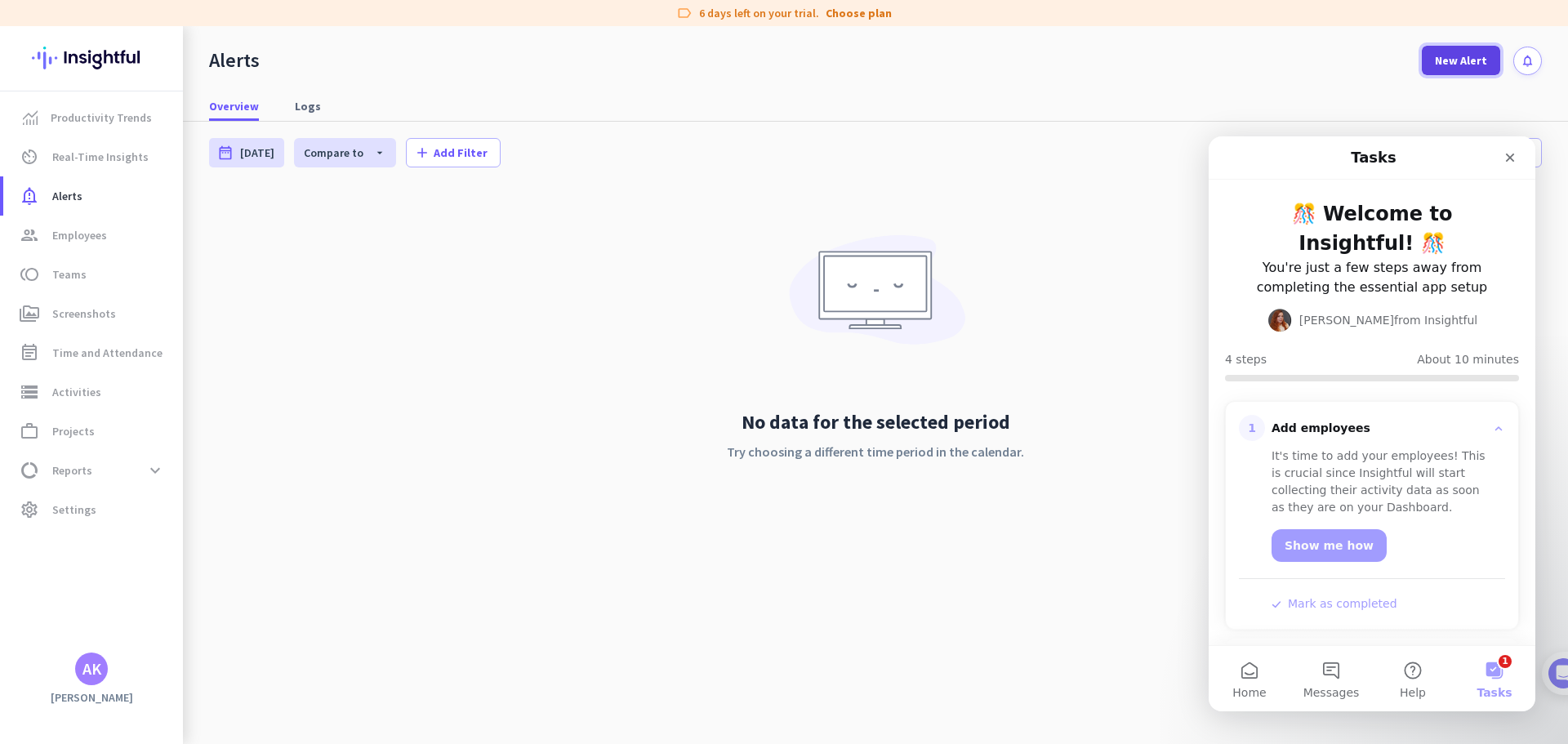
click at [1465, 58] on span "New Alert" at bounding box center [1461, 60] width 52 height 16
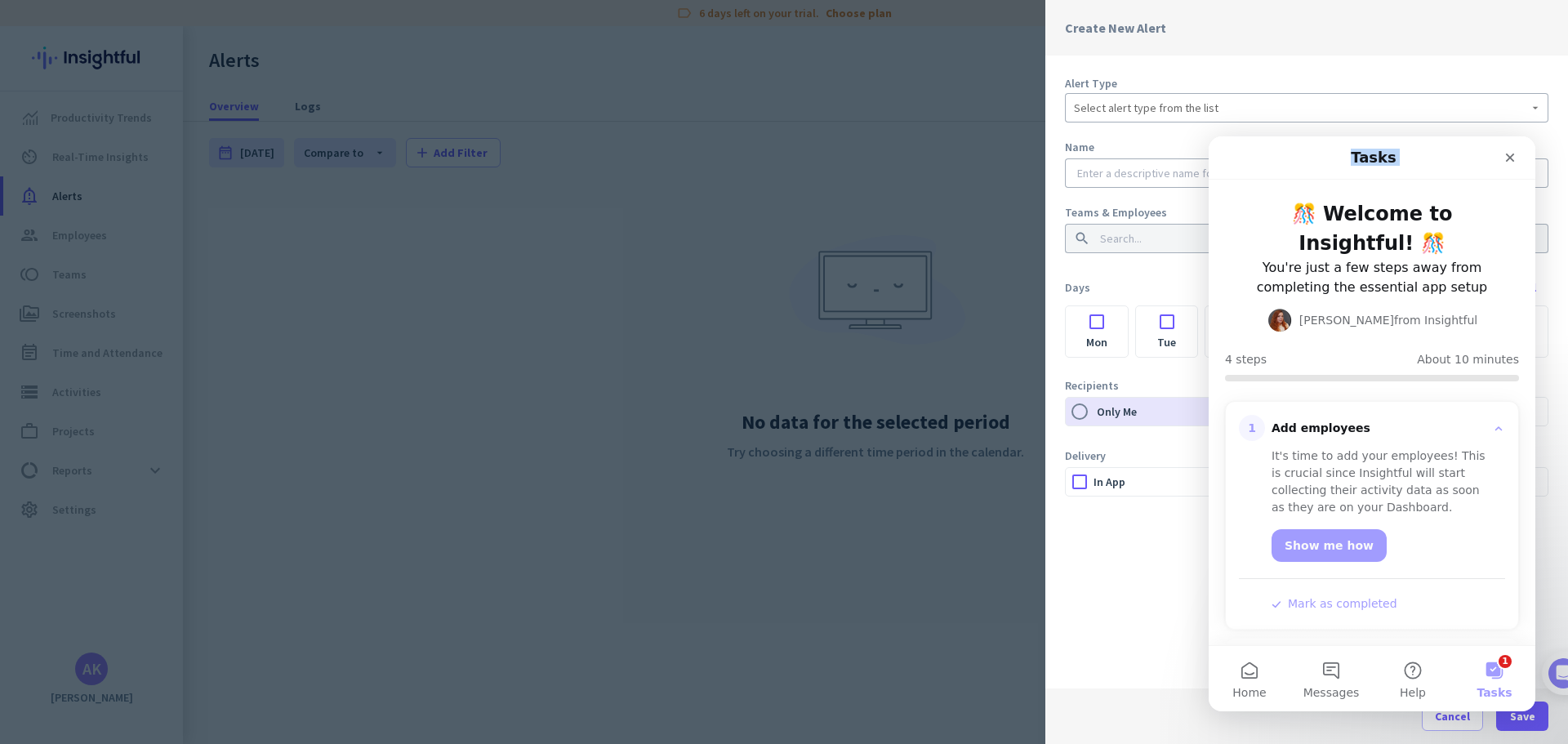
drag, startPoint x: 1468, startPoint y: 154, endPoint x: 678, endPoint y: 177, distance: 790.3
click at [1209, 177] on html "Tasks 🎊 Welcome to Insightful! 🎊 You're just a few steps away from completing t…" at bounding box center [1372, 423] width 327 height 574
click at [1161, 126] on div "Alert Type Select alert type from the list Name Teams & Employees search Days S…" at bounding box center [1306, 372] width 523 height 632
click at [1091, 279] on div "Days Select all" at bounding box center [1306, 287] width 483 height 29
click at [1238, 676] on button "Home" at bounding box center [1249, 678] width 81 height 65
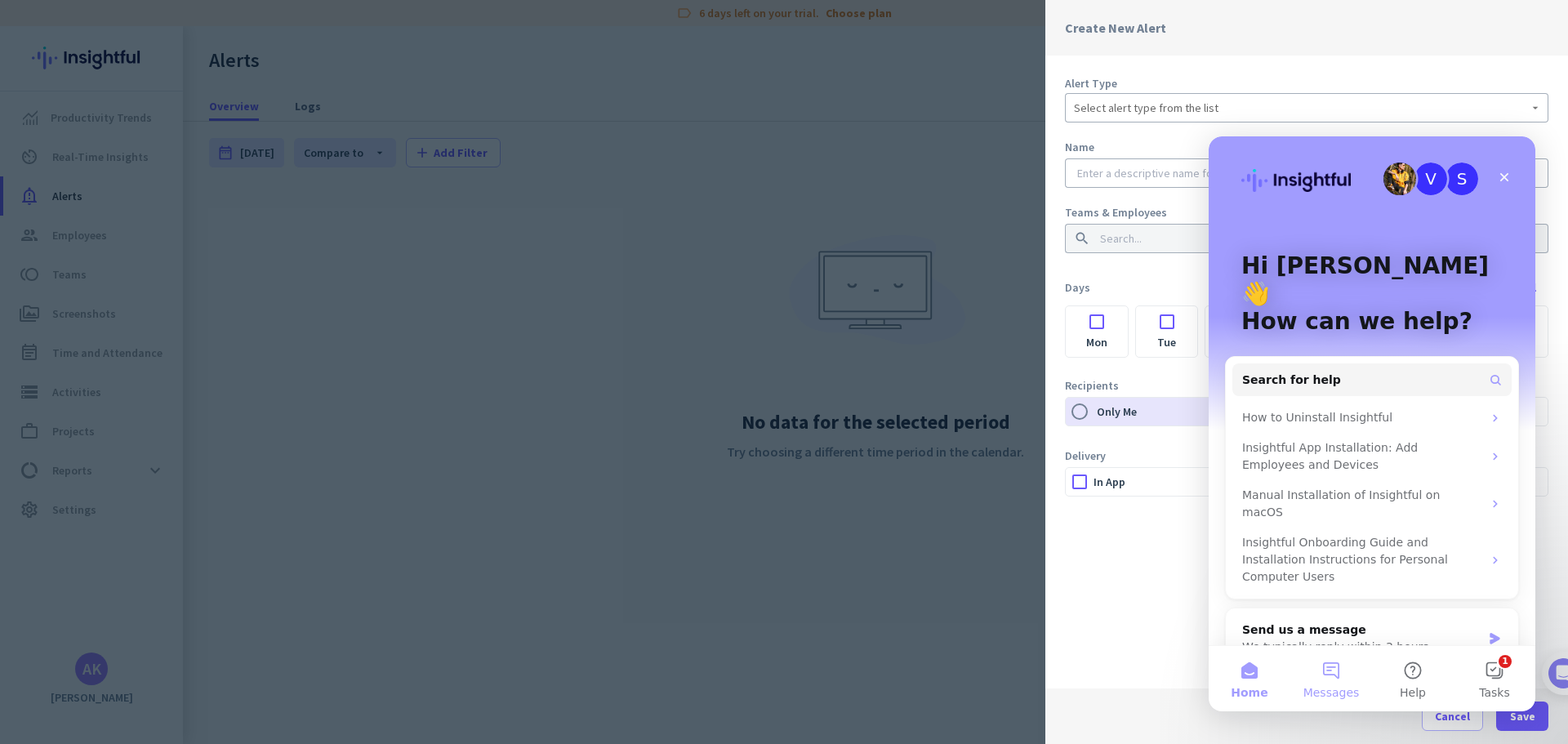
click at [1331, 688] on span "Messages" at bounding box center [1331, 692] width 56 height 12
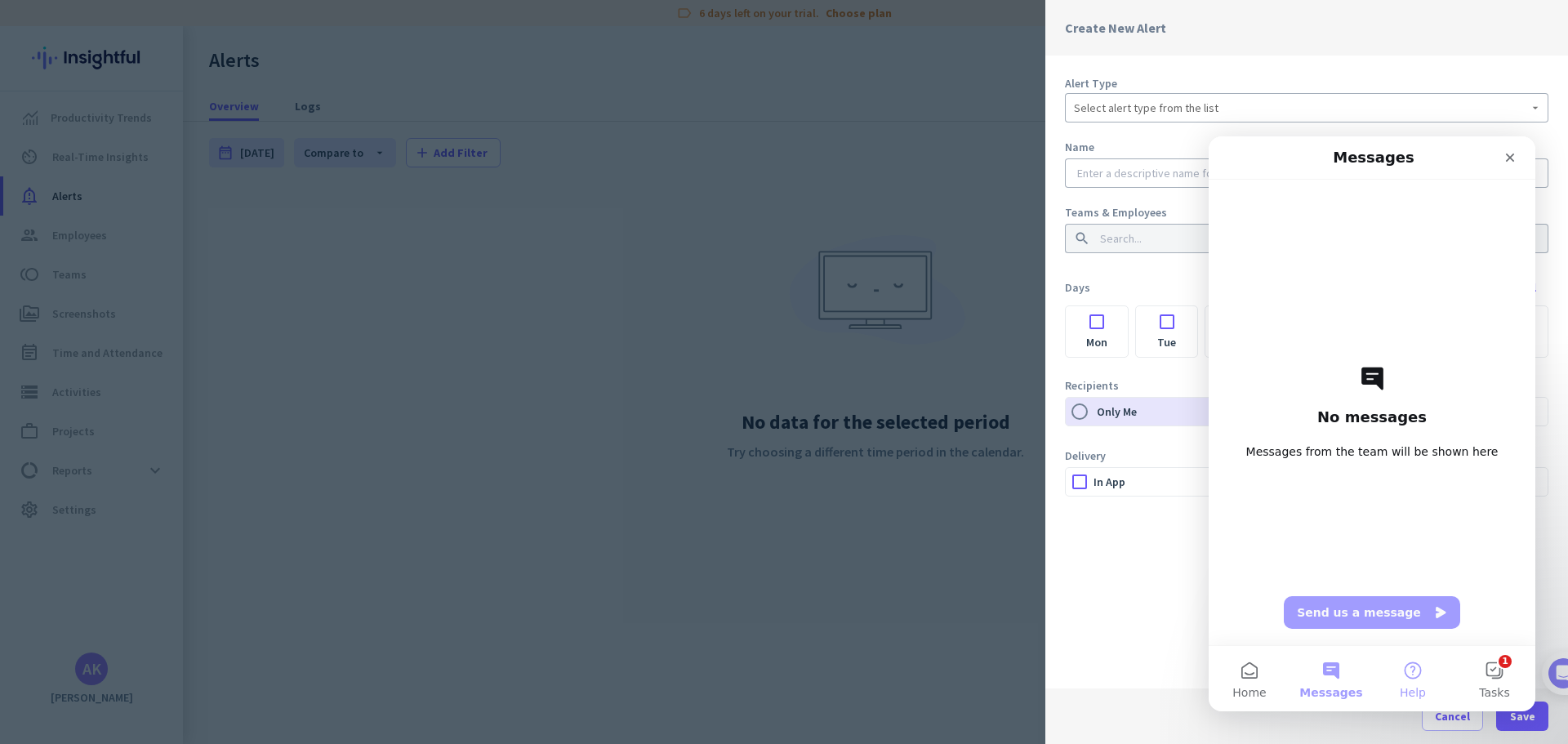
click at [1398, 687] on button "Help" at bounding box center [1412, 678] width 81 height 65
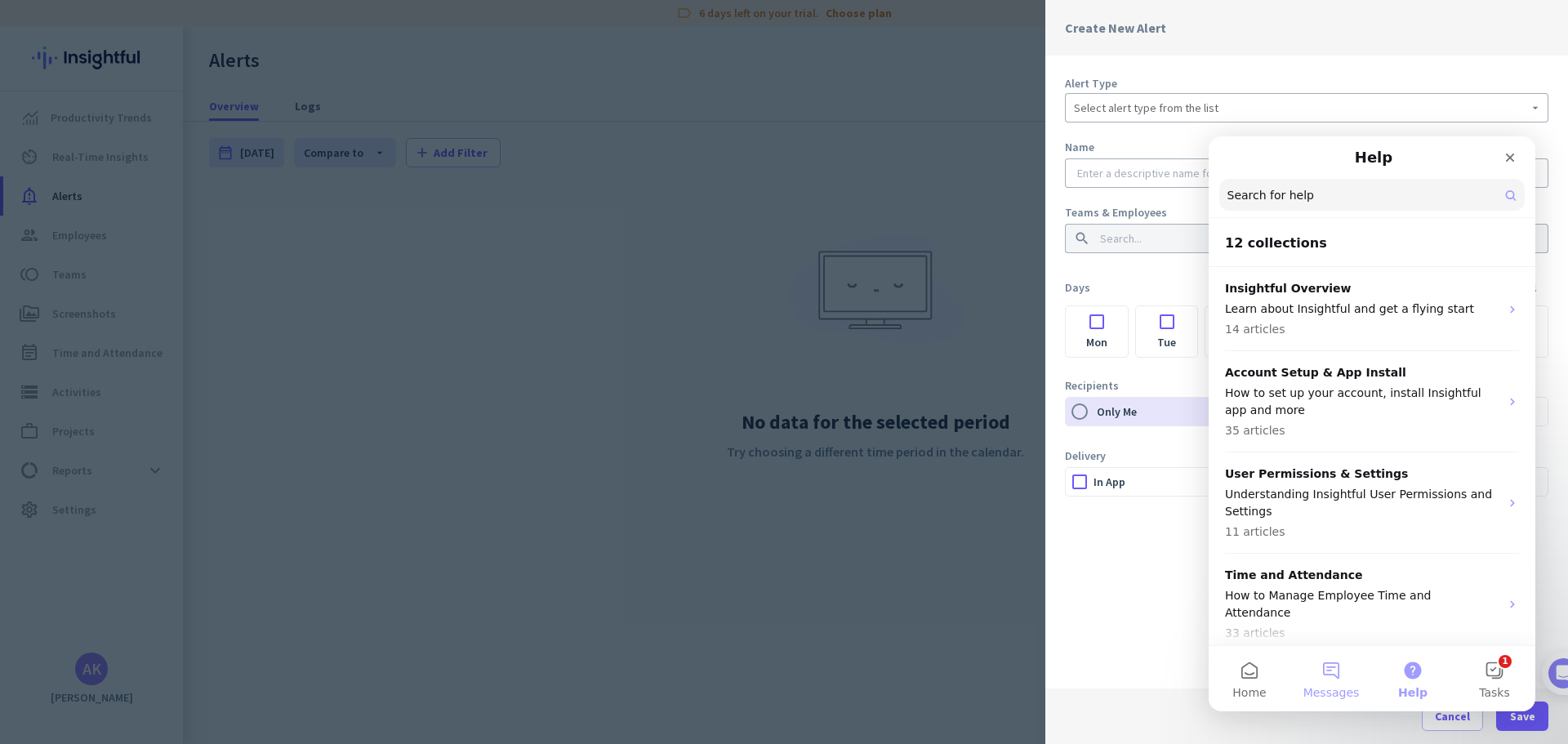
click at [1321, 687] on span "Messages" at bounding box center [1331, 692] width 56 height 12
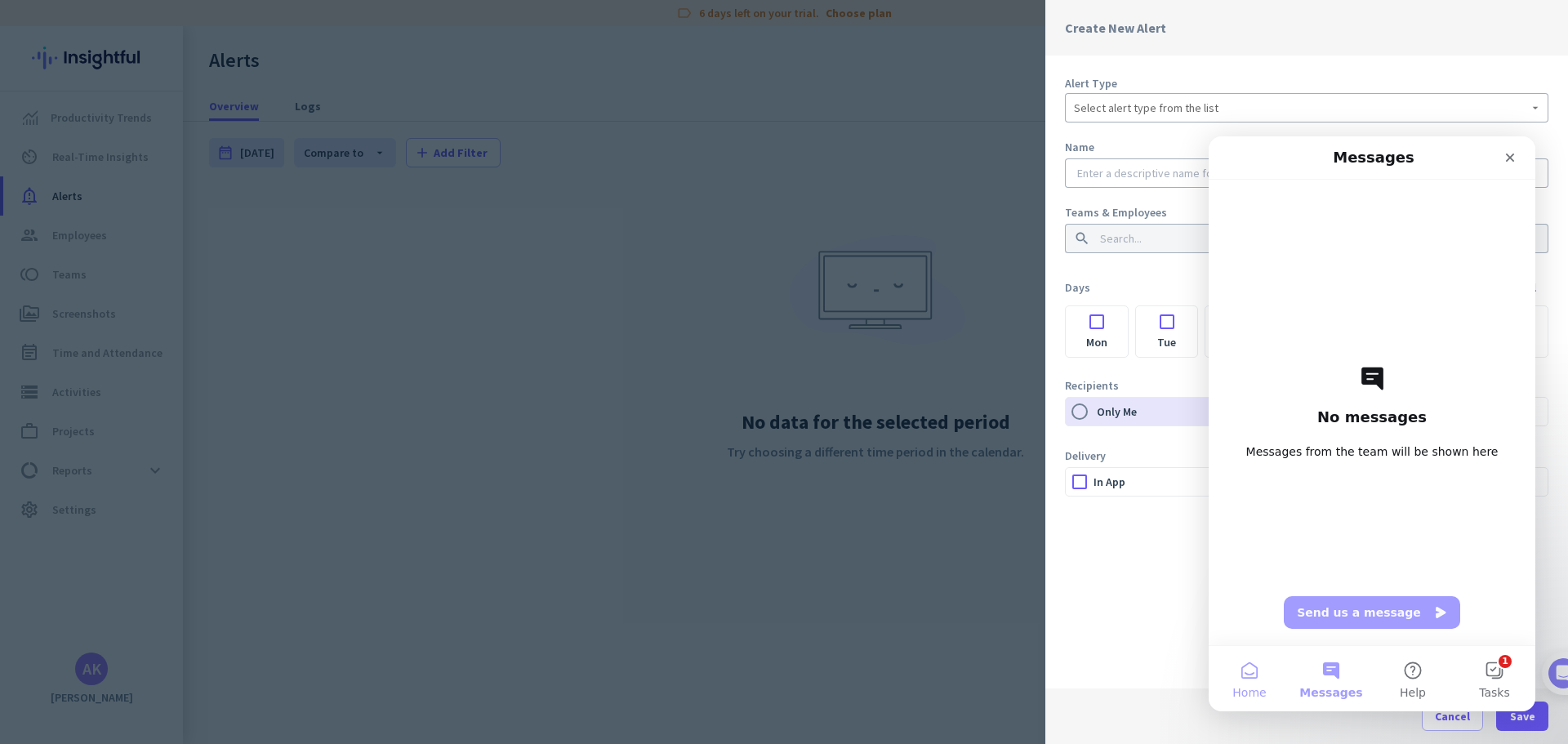
click at [1256, 687] on span "Home" at bounding box center [1248, 692] width 33 height 12
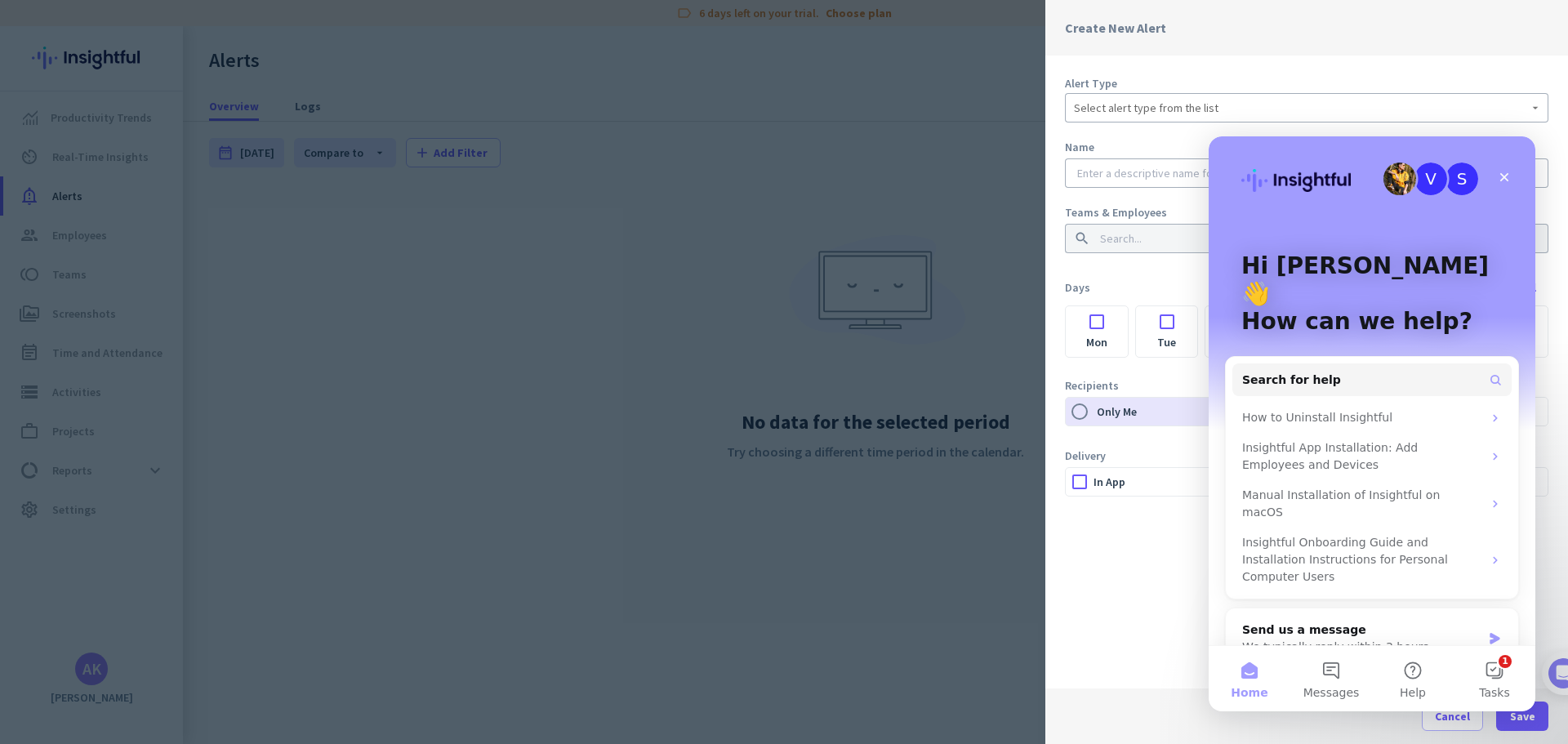
click at [682, 341] on div at bounding box center [784, 372] width 1568 height 744
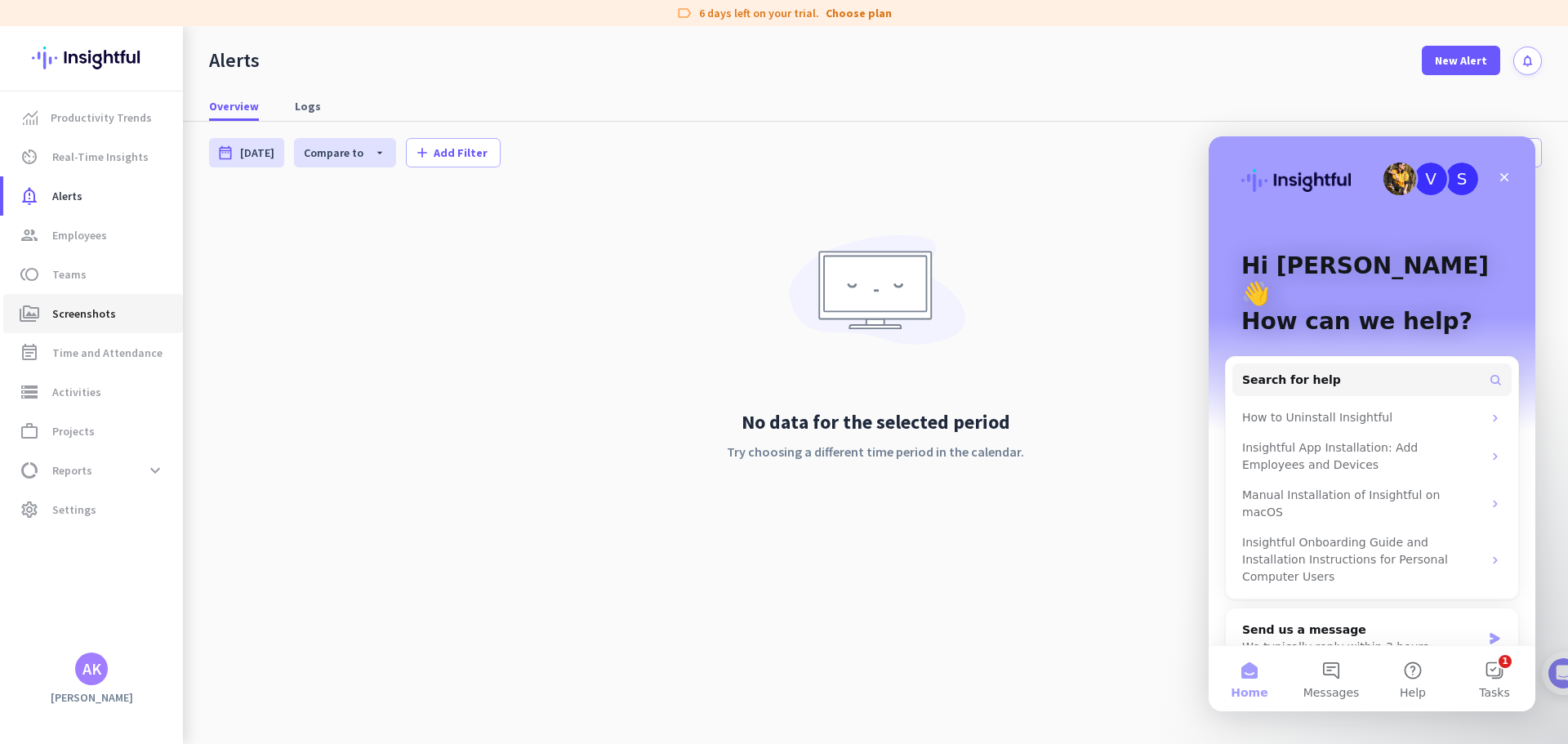
click at [106, 314] on span "Screenshots" at bounding box center [83, 313] width 63 height 20
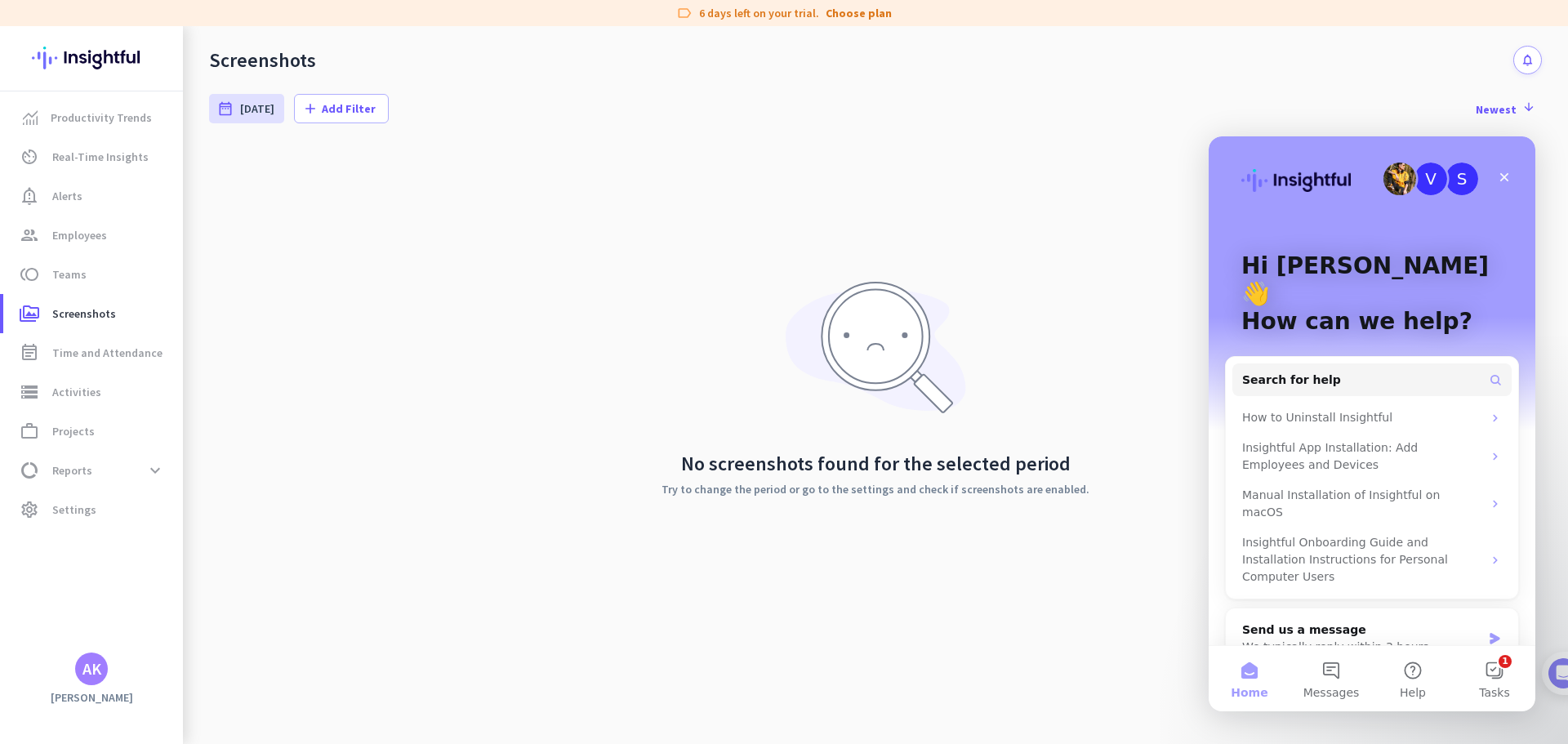
click at [89, 681] on div "AK" at bounding box center [91, 668] width 33 height 33
click at [205, 550] on span "Personal Settings" at bounding box center [178, 549] width 99 height 14
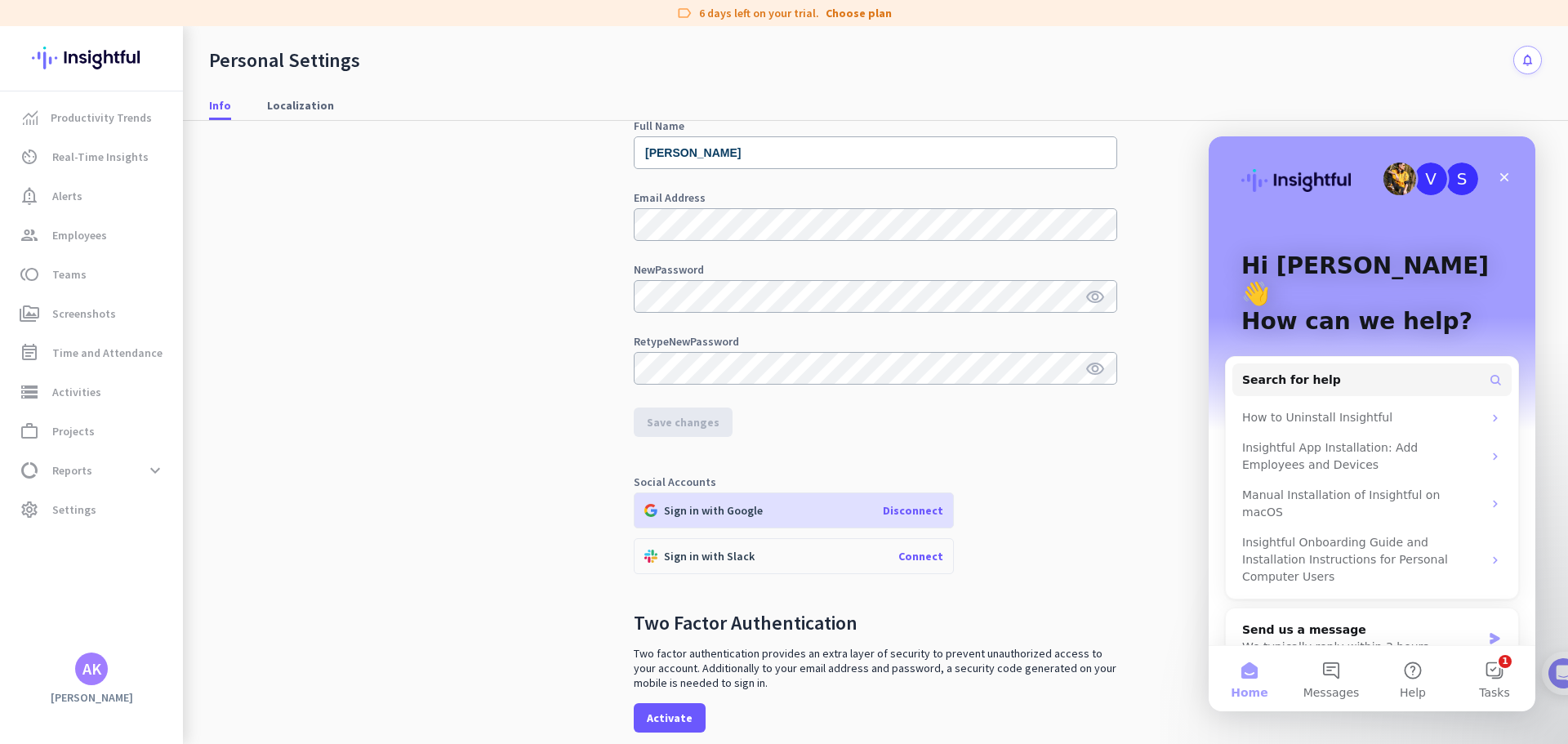
scroll to position [146, 0]
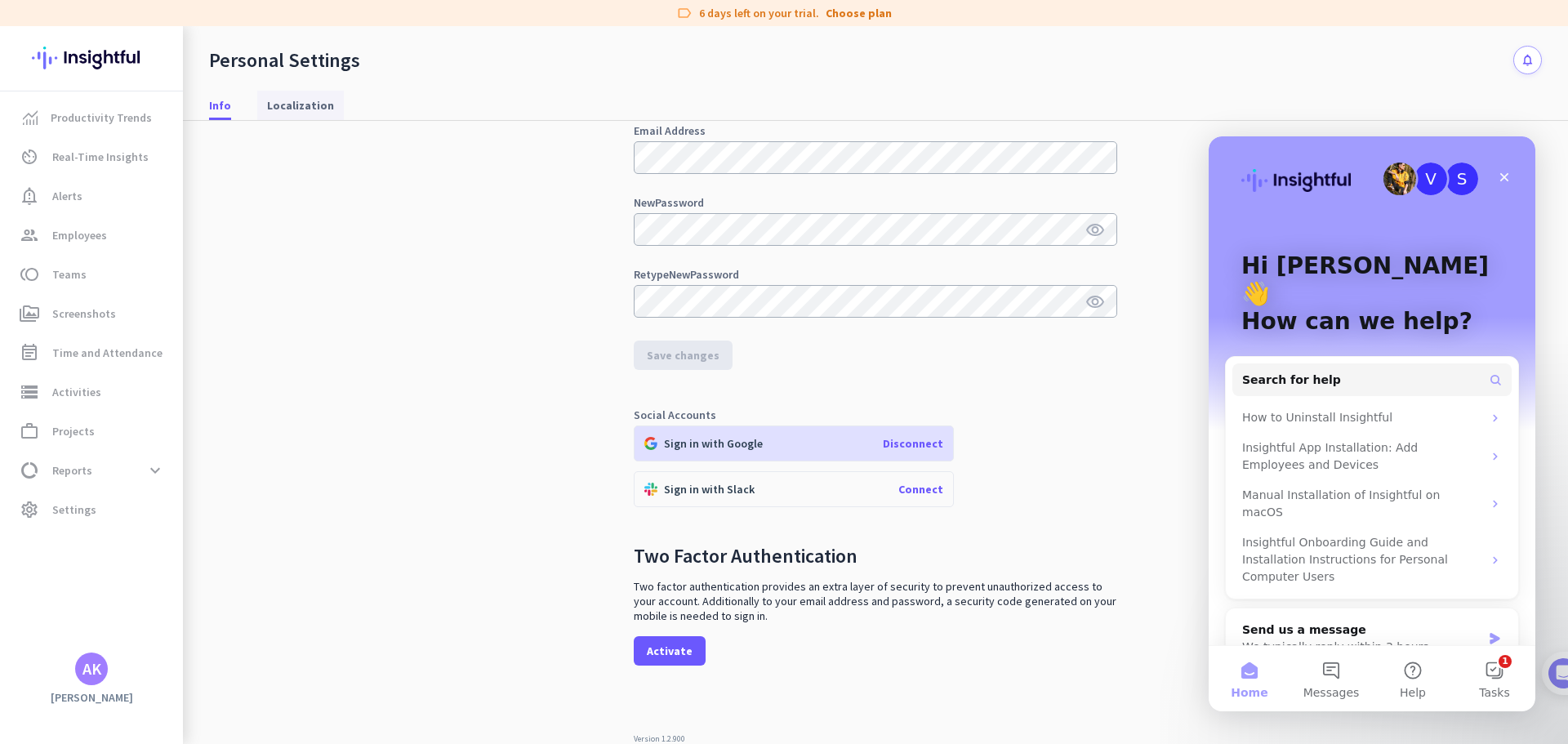
click at [308, 111] on span "Localization" at bounding box center [300, 105] width 67 height 16
